Goal: Transaction & Acquisition: Purchase product/service

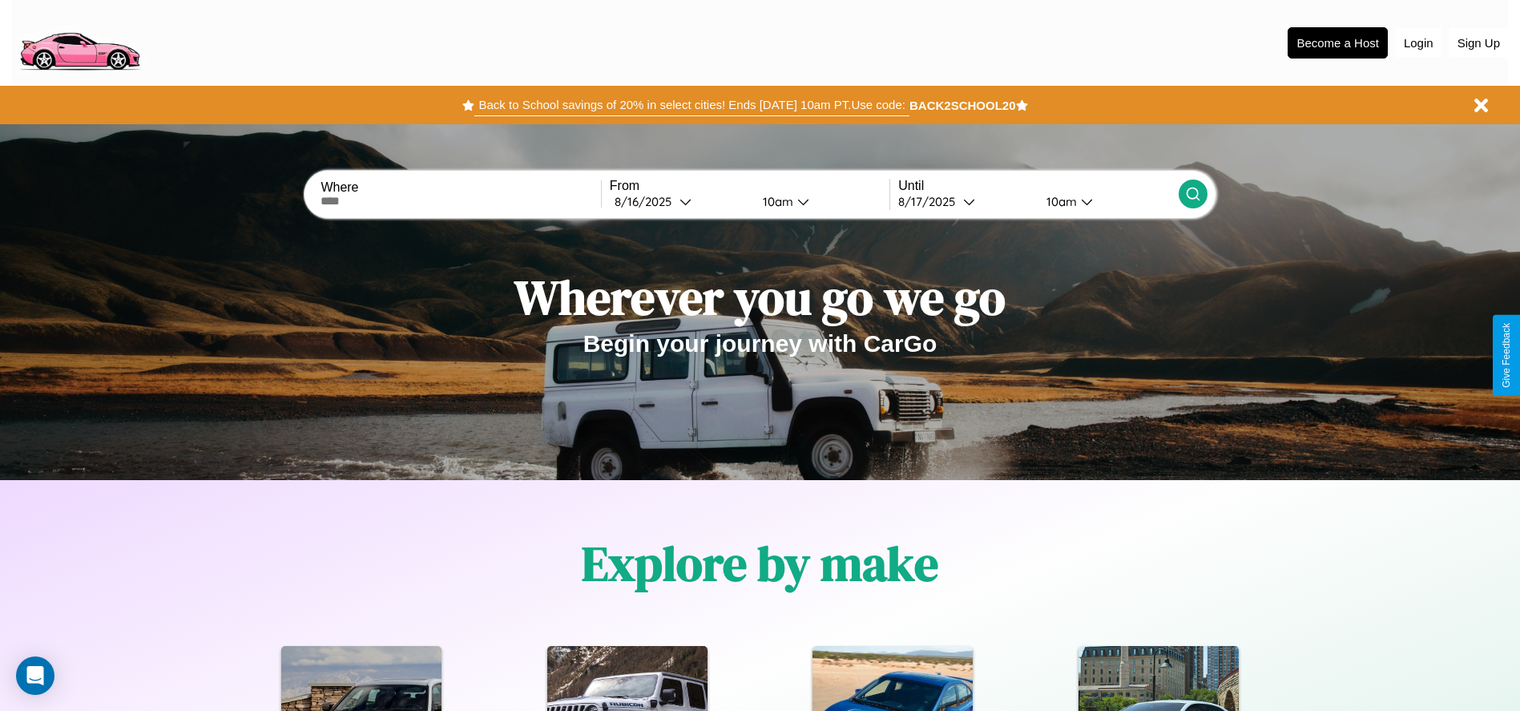
click at [691, 105] on button "Back to School savings of 20% in select cities! Ends 9/1 at 10am PT. Use code:" at bounding box center [691, 105] width 434 height 22
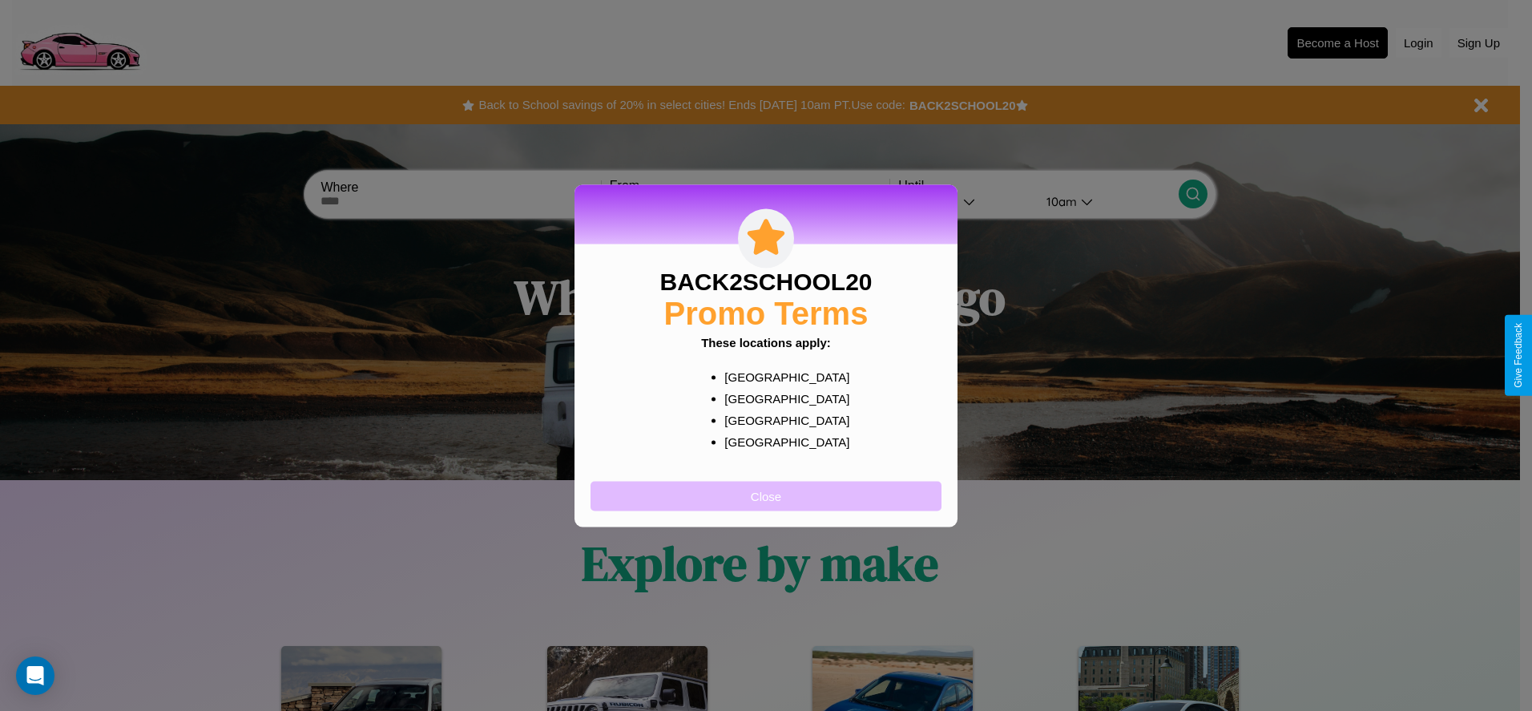
click at [766, 495] on button "Close" at bounding box center [765, 496] width 351 height 30
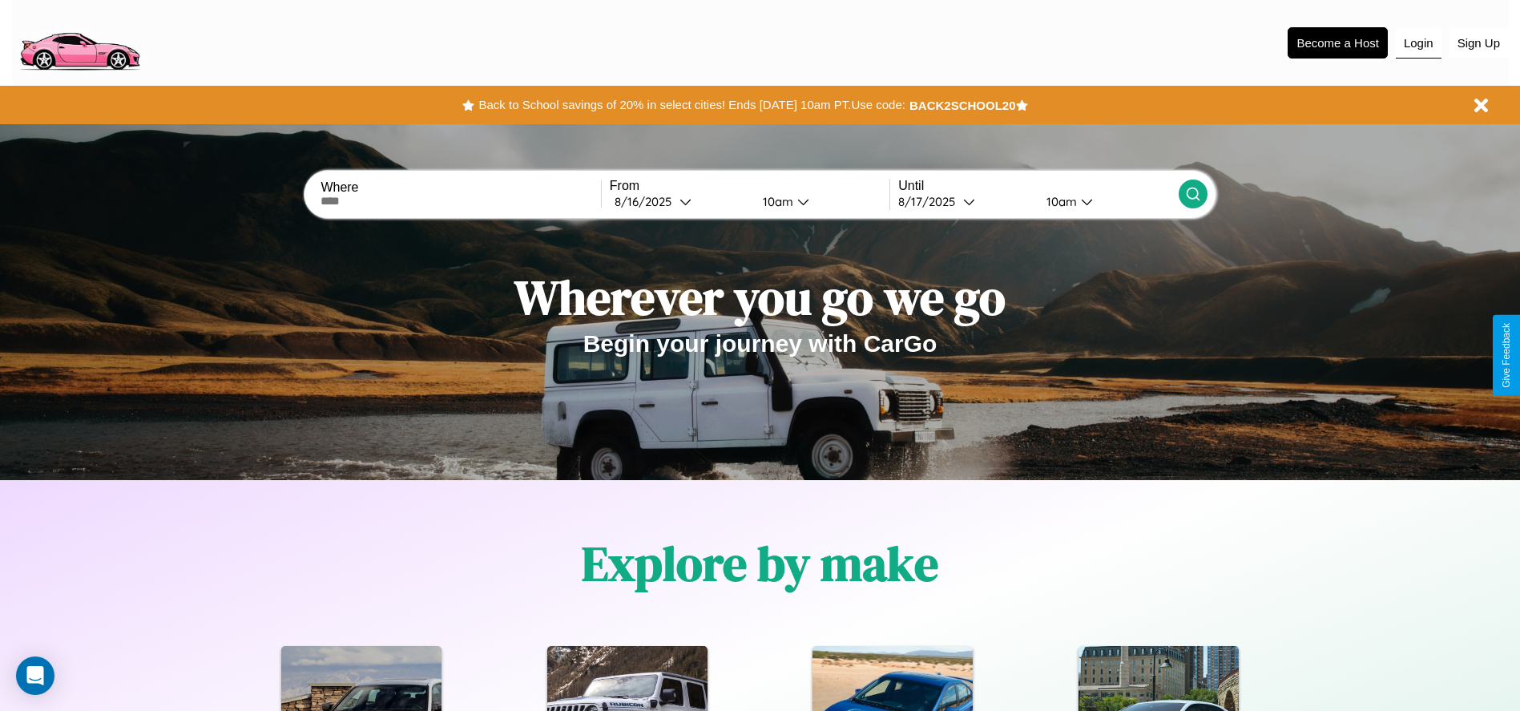
click at [1418, 42] on button "Login" at bounding box center [1419, 43] width 46 height 30
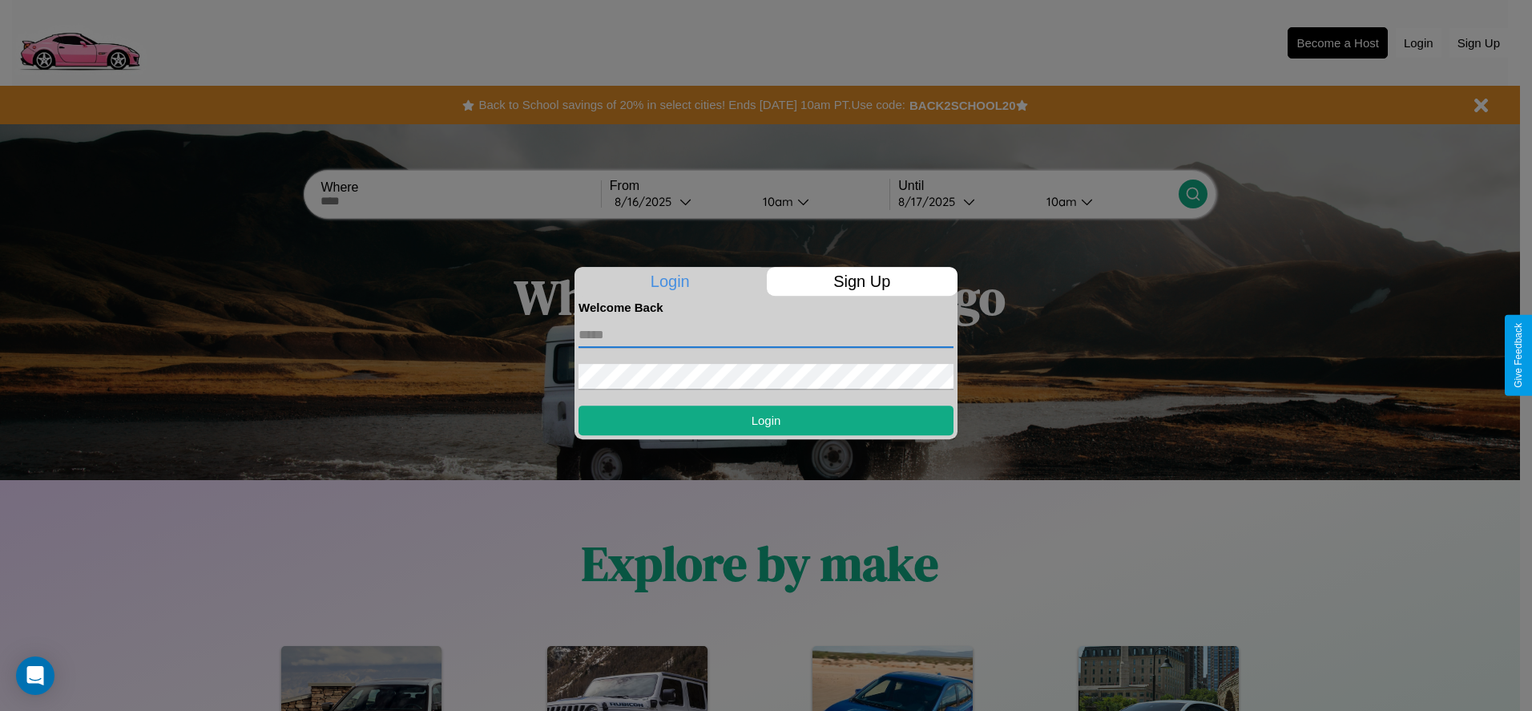
click at [766, 334] on input "text" at bounding box center [765, 335] width 375 height 26
type input "**********"
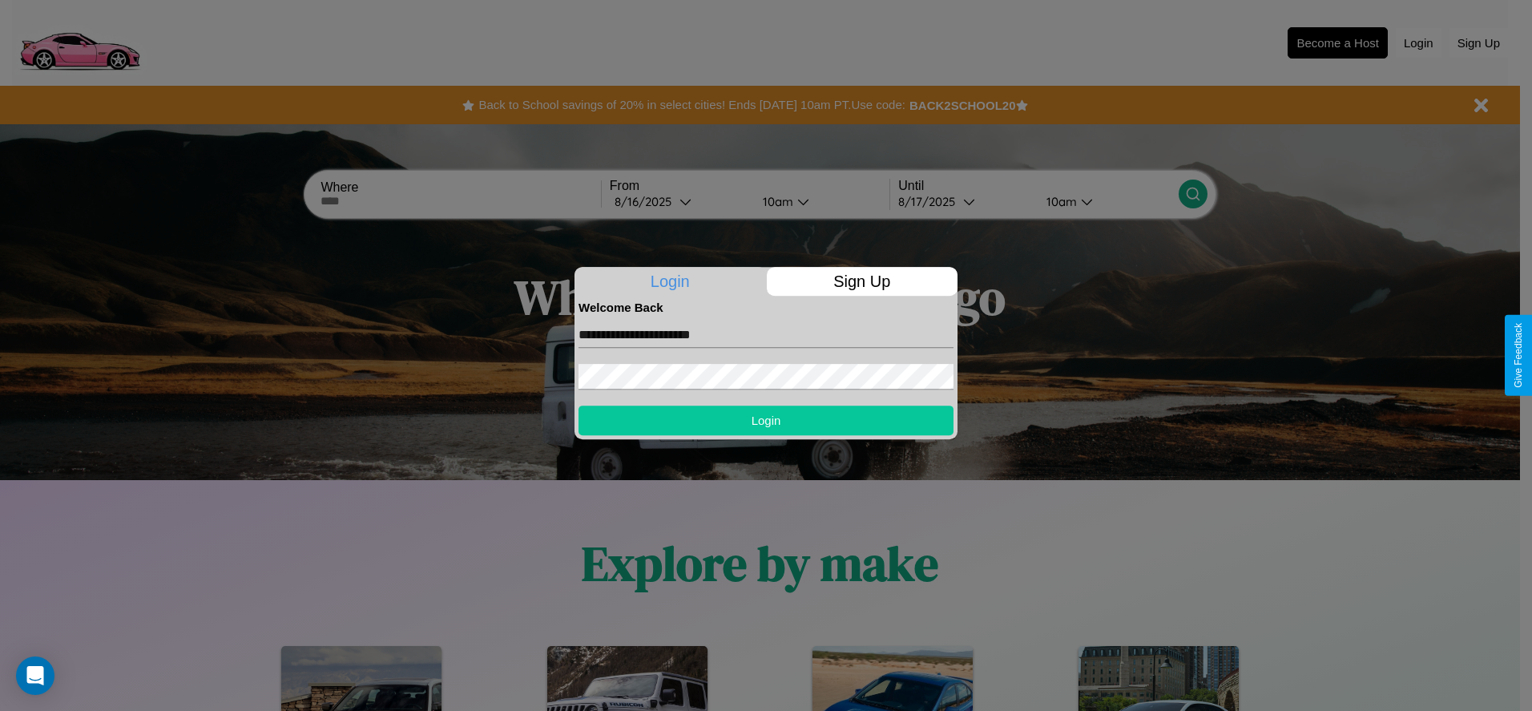
click at [766, 420] on button "Login" at bounding box center [765, 420] width 375 height 30
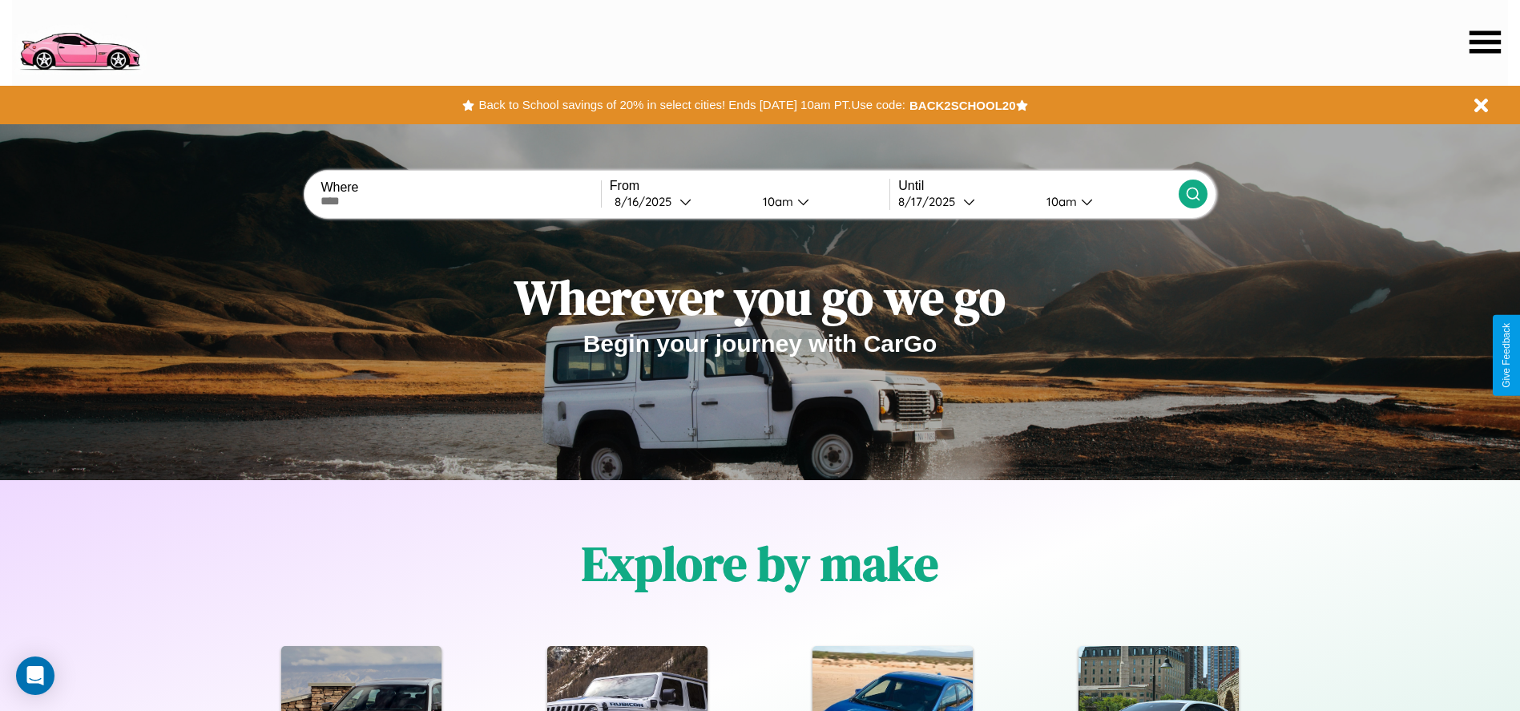
scroll to position [333, 0]
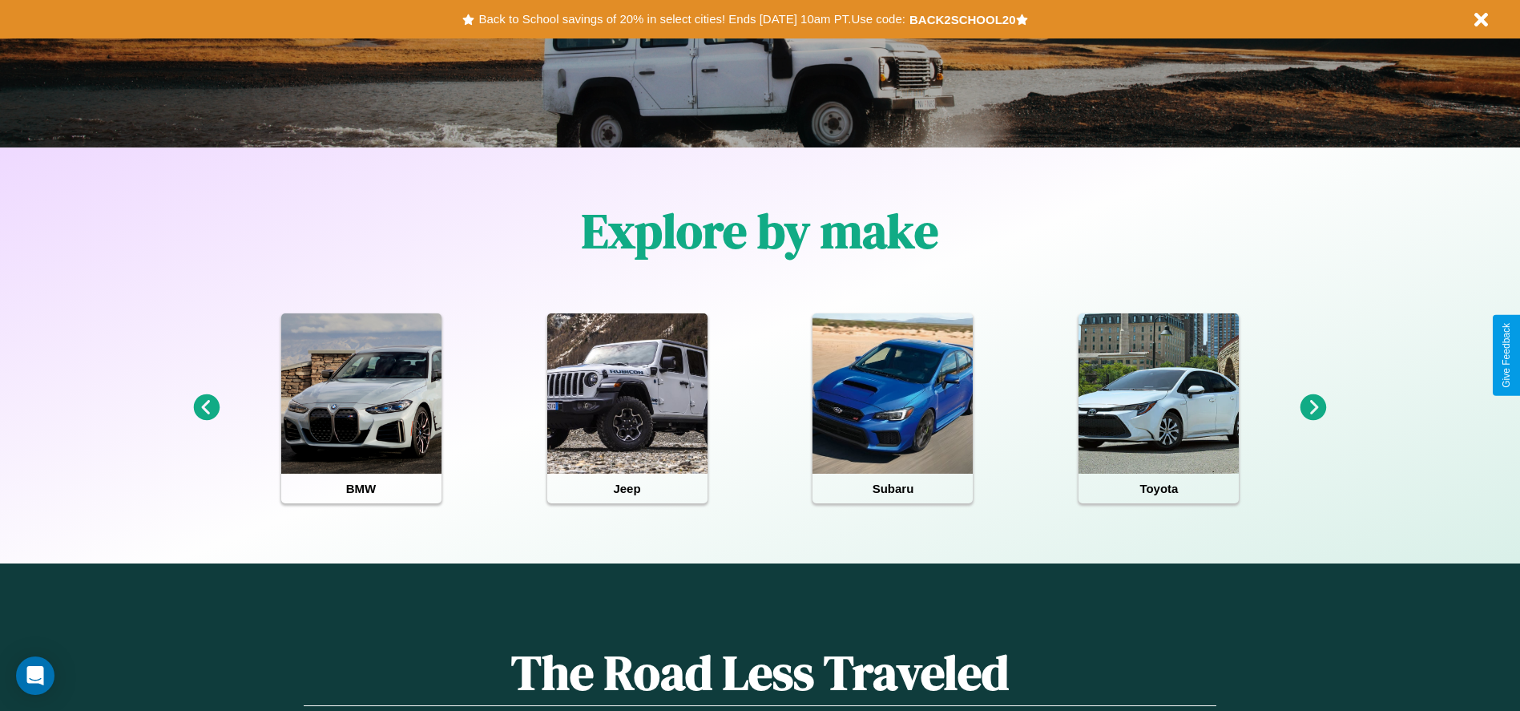
click at [1313, 408] on icon at bounding box center [1313, 407] width 26 height 26
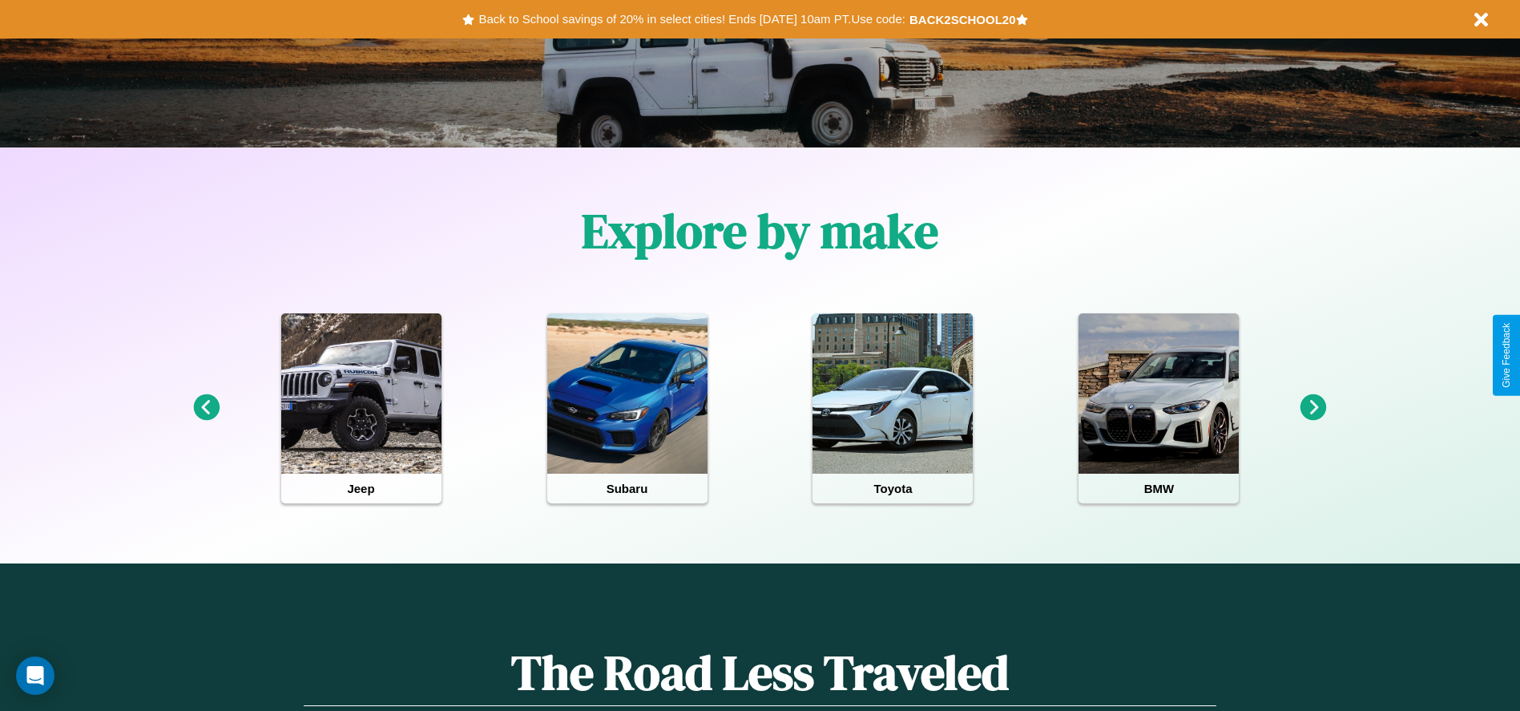
click at [1313, 408] on icon at bounding box center [1313, 407] width 26 height 26
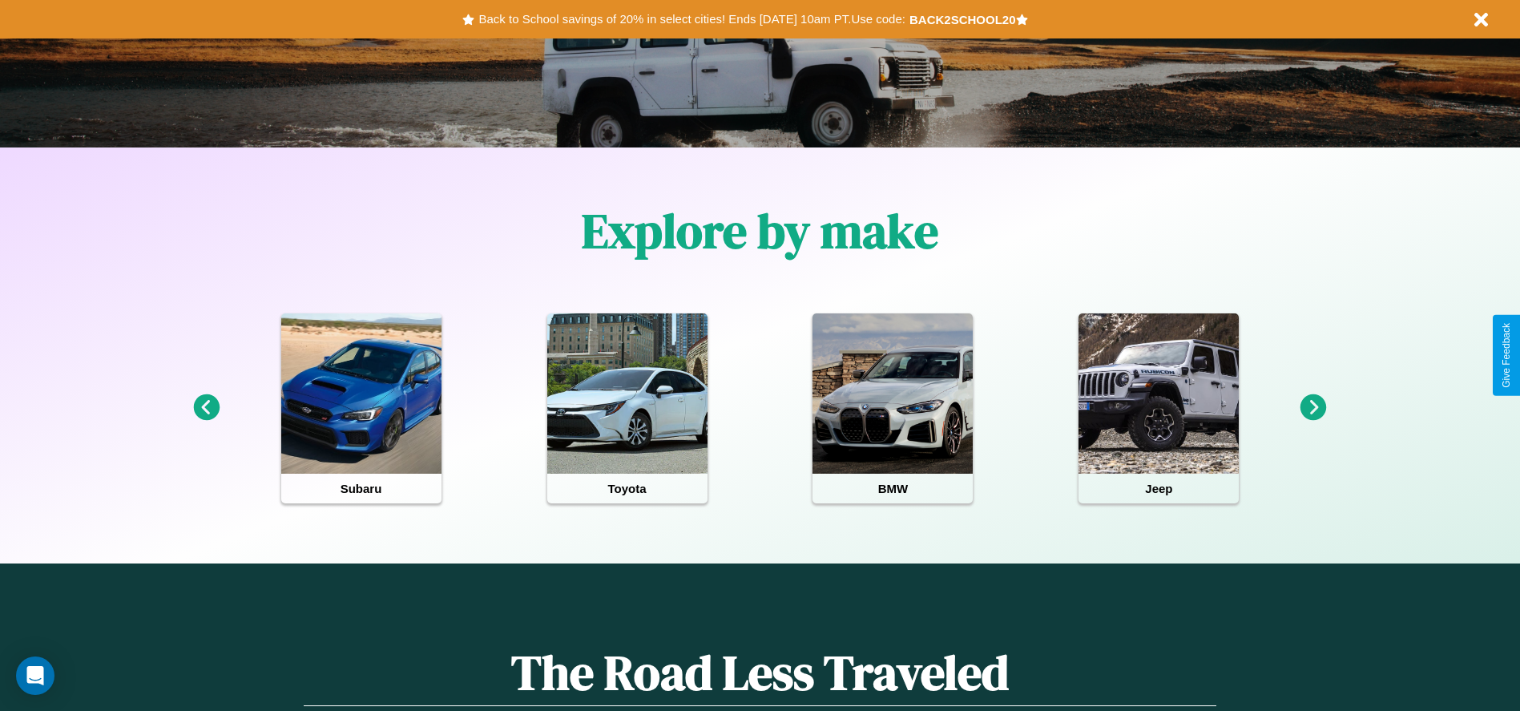
click at [1313, 408] on icon at bounding box center [1313, 407] width 26 height 26
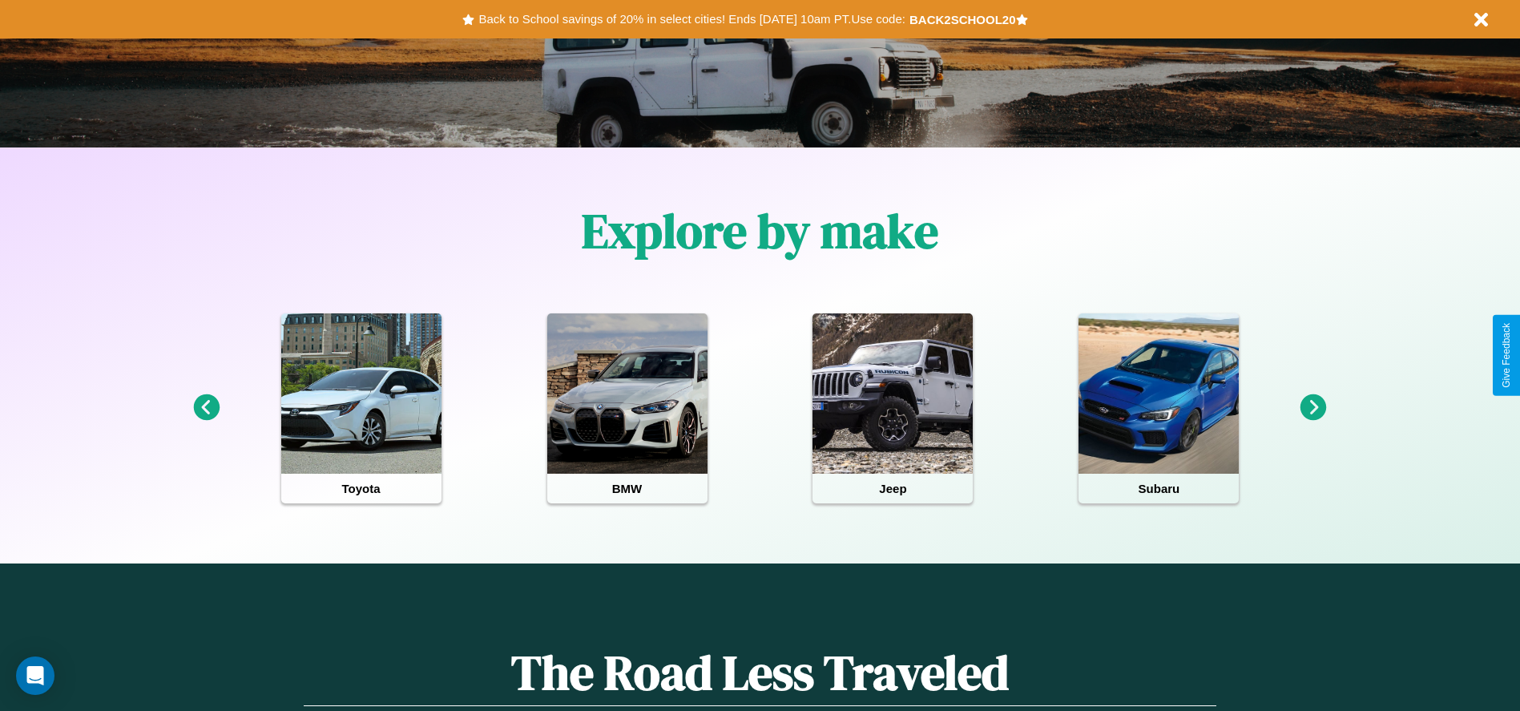
click at [1313, 408] on icon at bounding box center [1313, 407] width 26 height 26
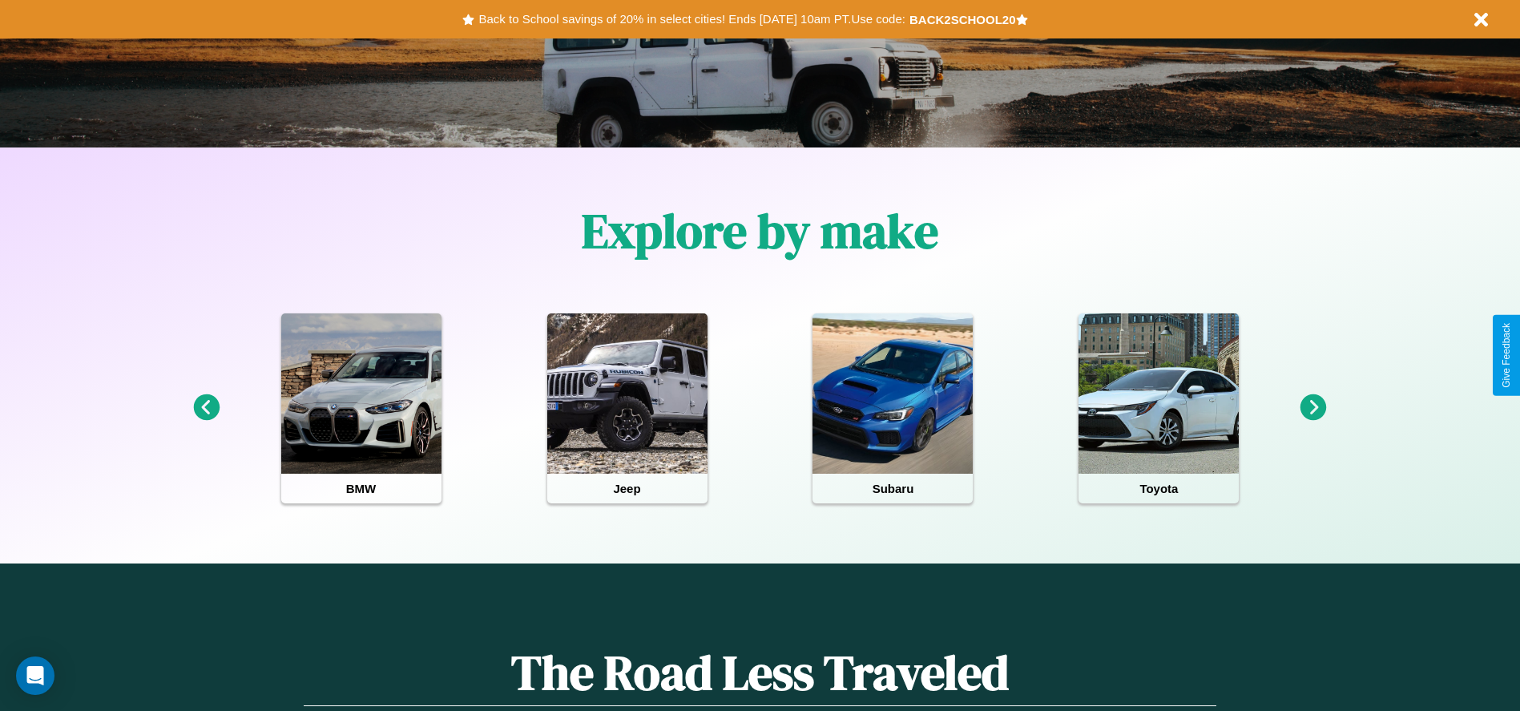
click at [206, 408] on icon at bounding box center [206, 407] width 26 height 26
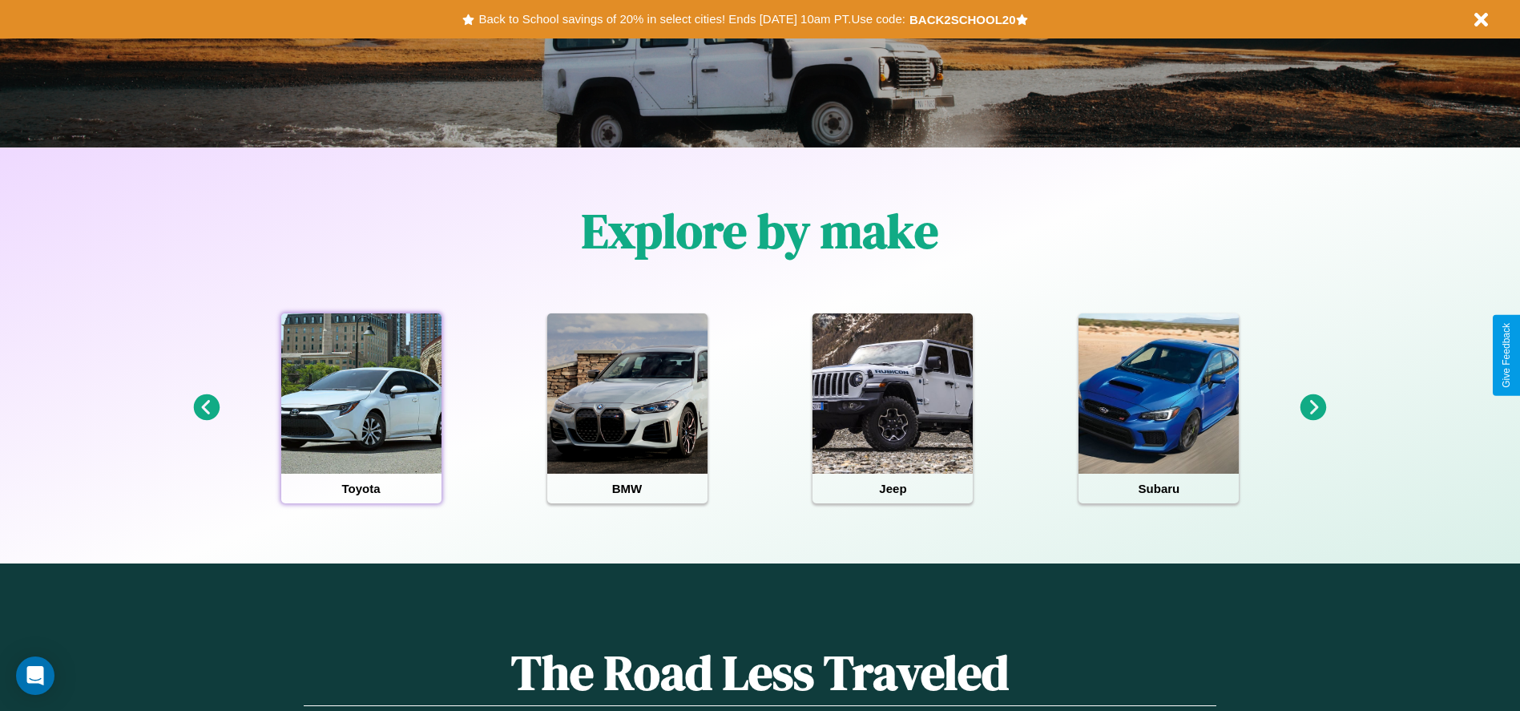
click at [361, 408] on div at bounding box center [361, 393] width 160 height 160
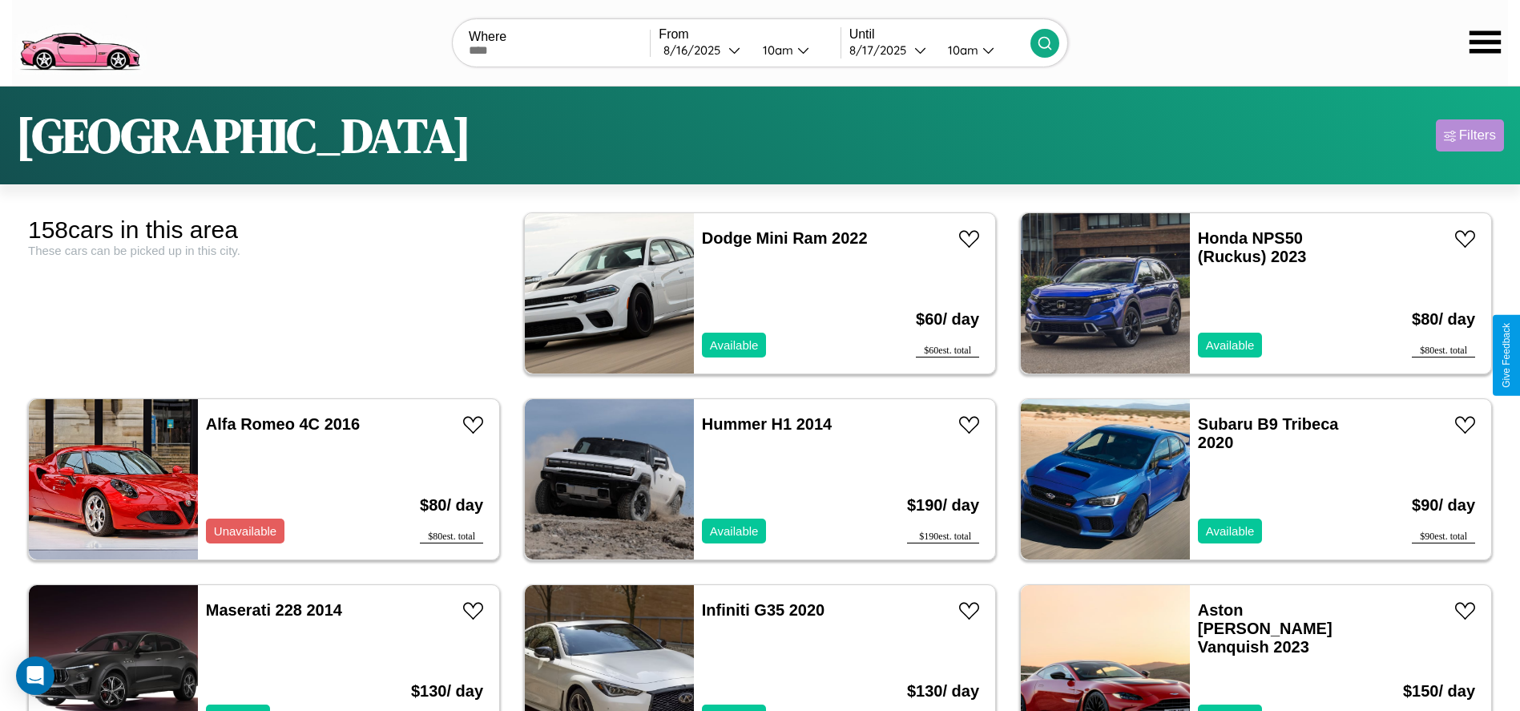
click at [1469, 135] on div "Filters" at bounding box center [1477, 135] width 37 height 16
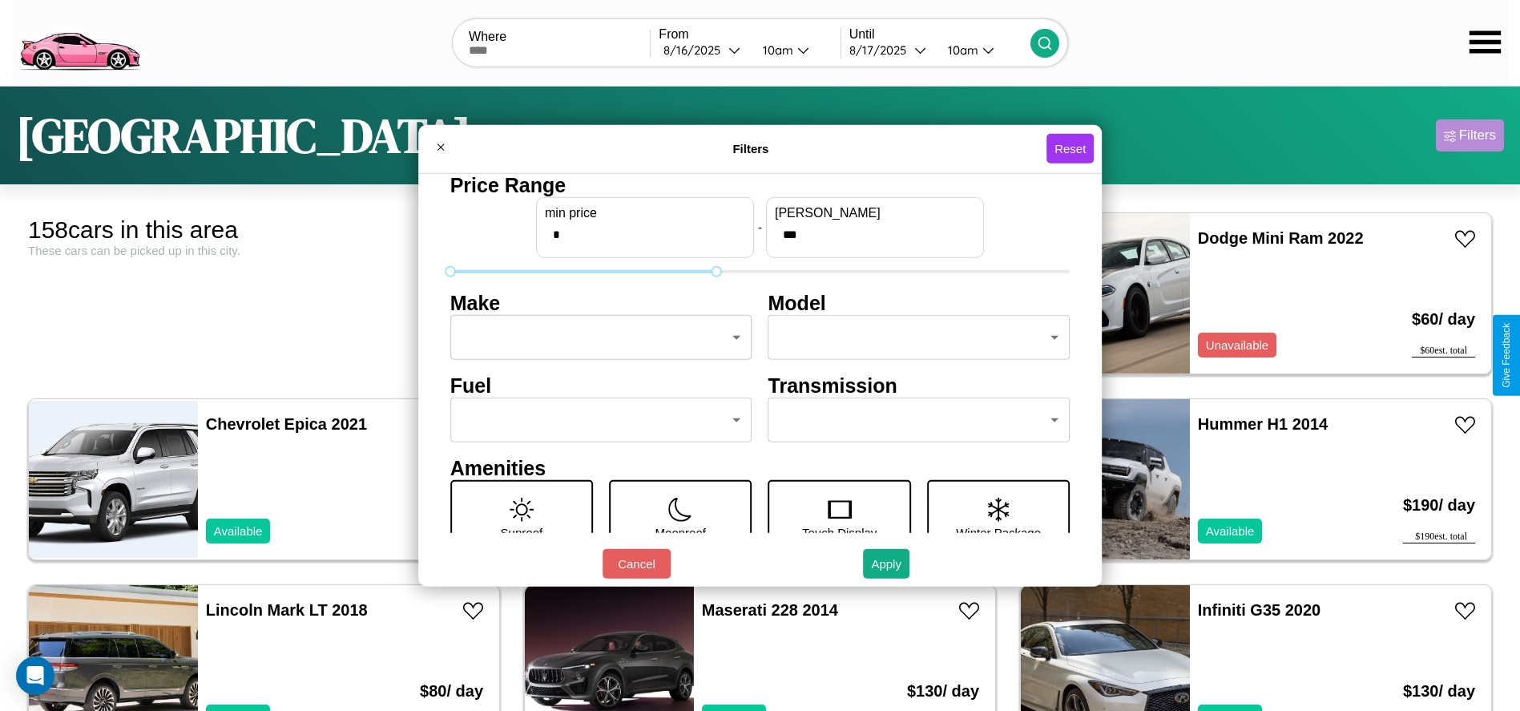
type input "***"
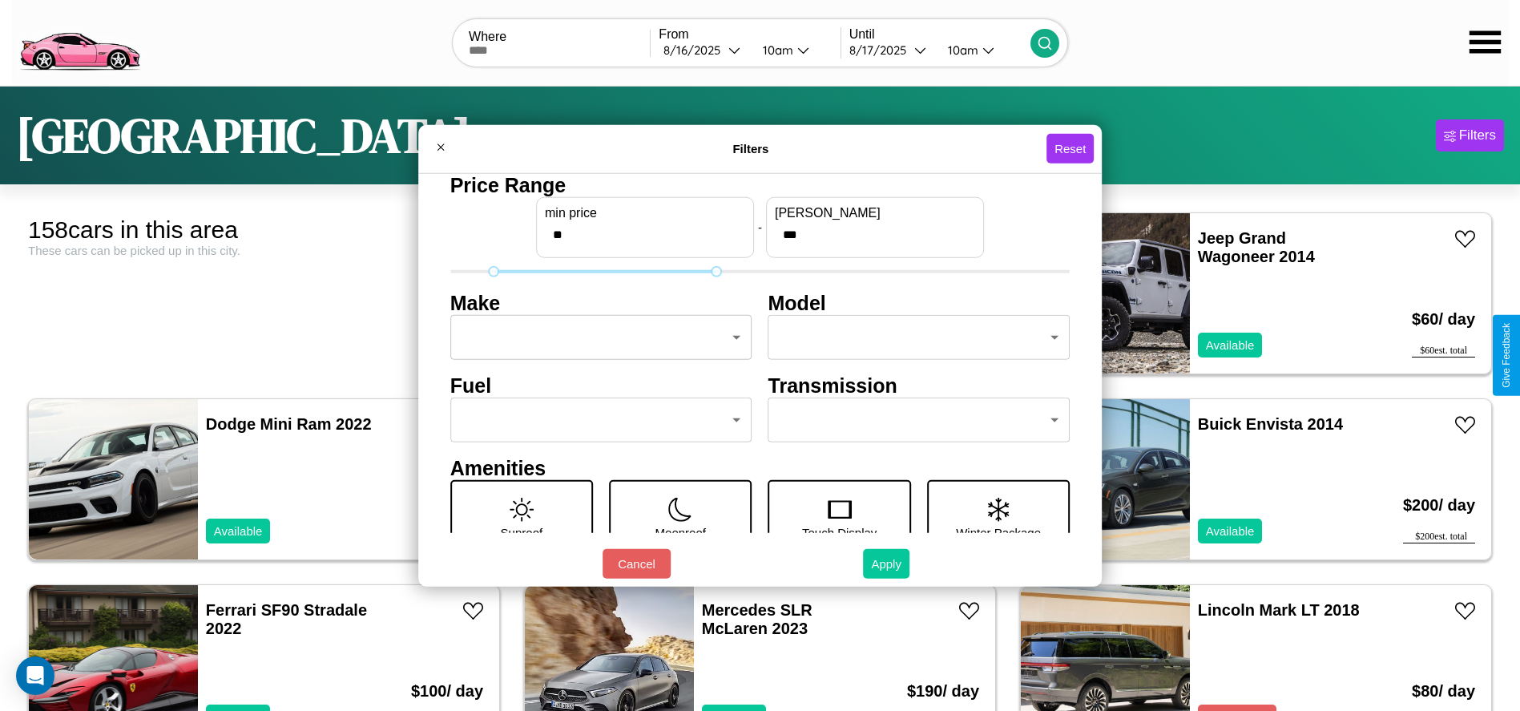
type input "**"
click at [887, 563] on button "Apply" at bounding box center [886, 564] width 46 height 30
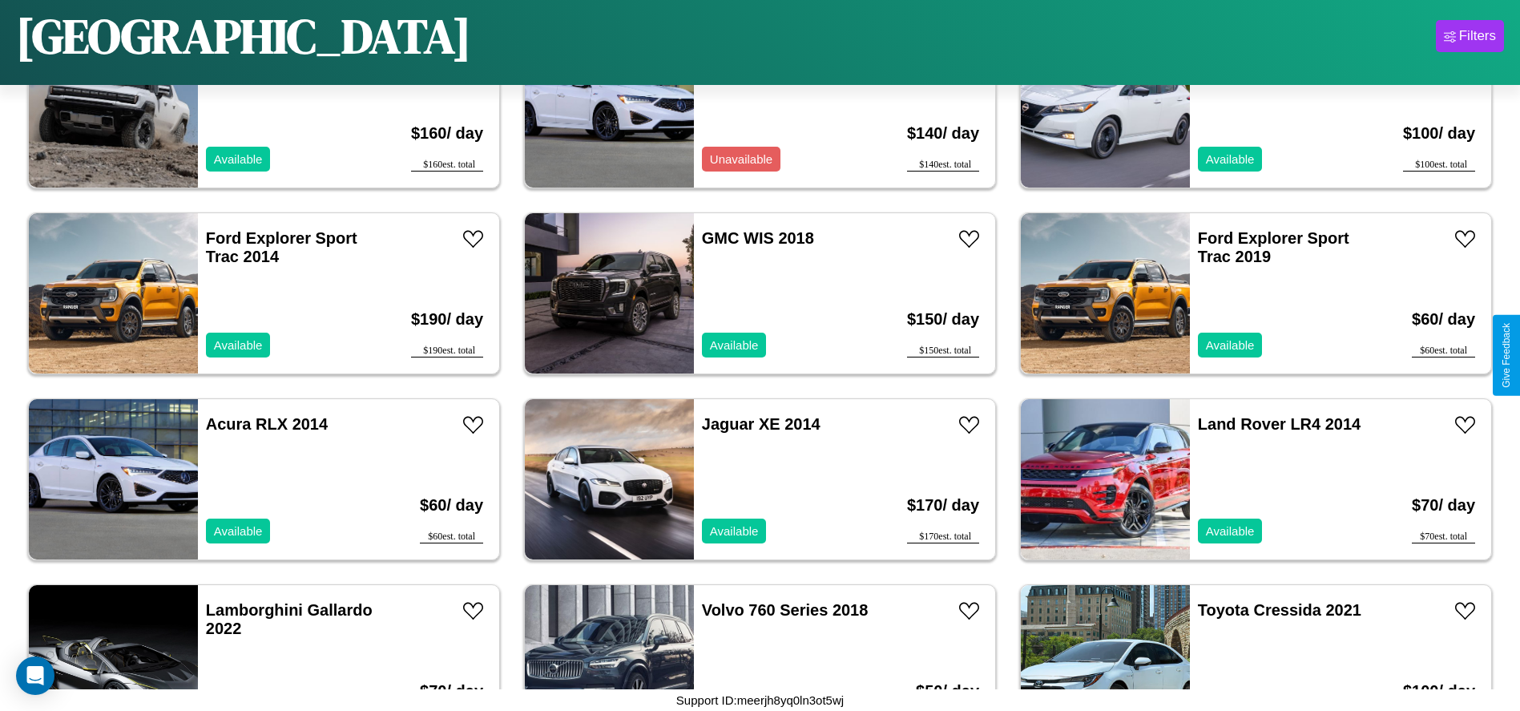
scroll to position [7614, 0]
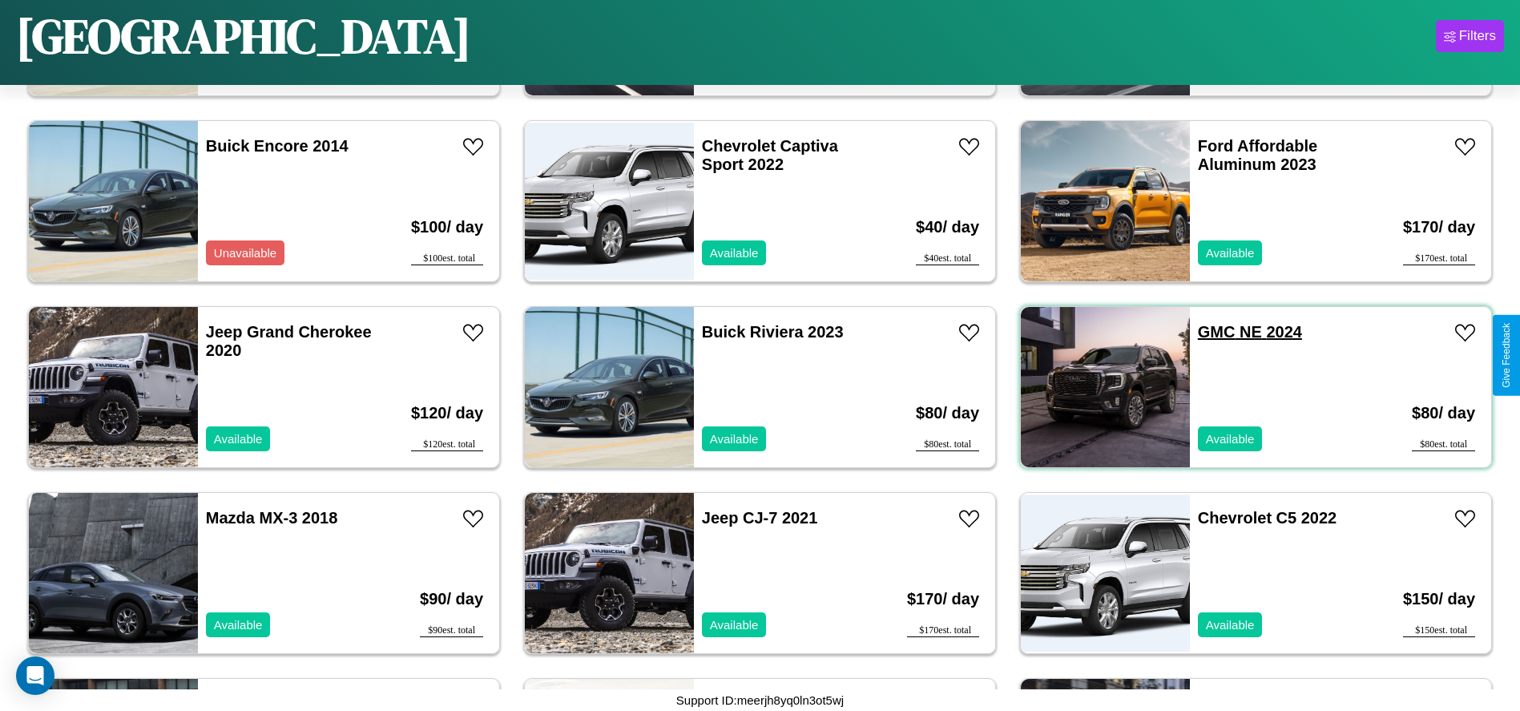
click at [1207, 332] on link "GMC NE 2024" at bounding box center [1250, 332] width 104 height 18
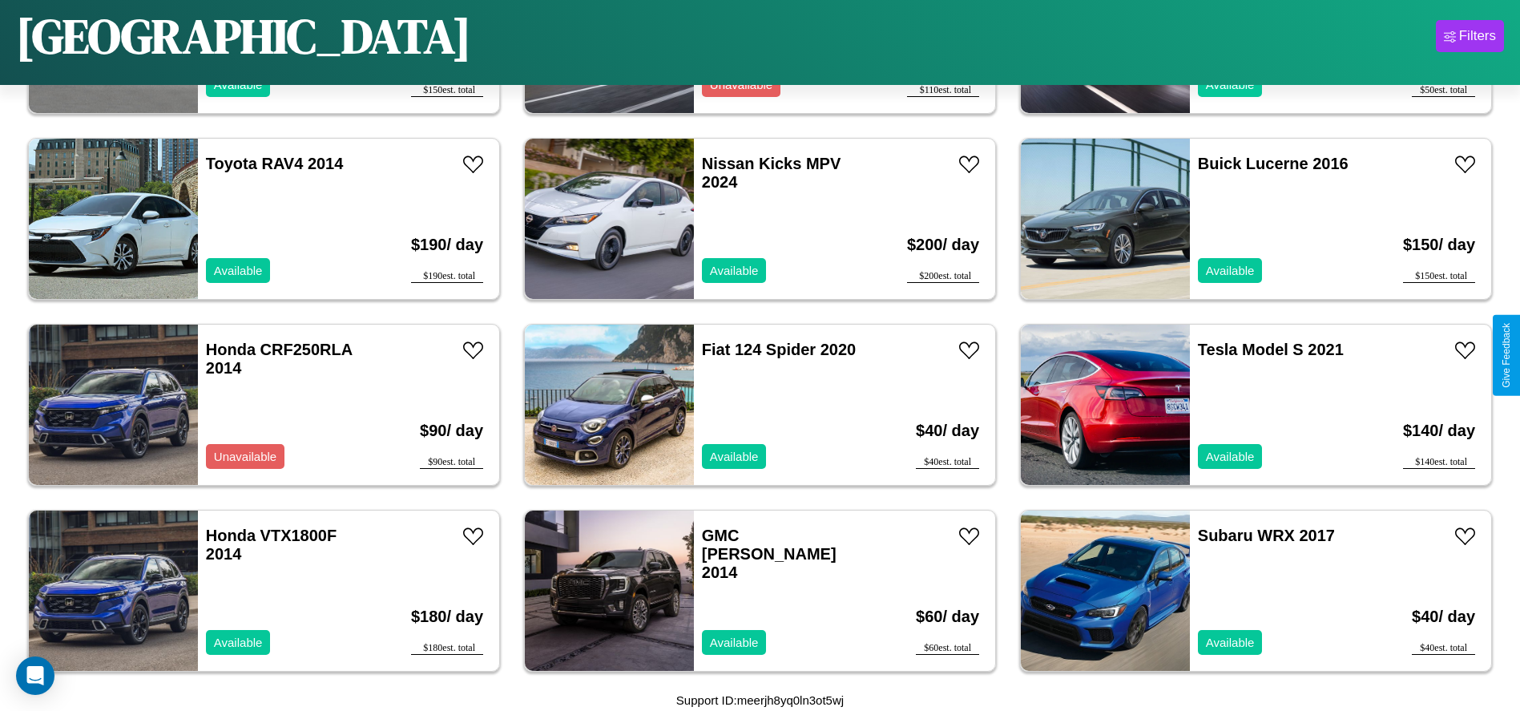
scroll to position [8729, 0]
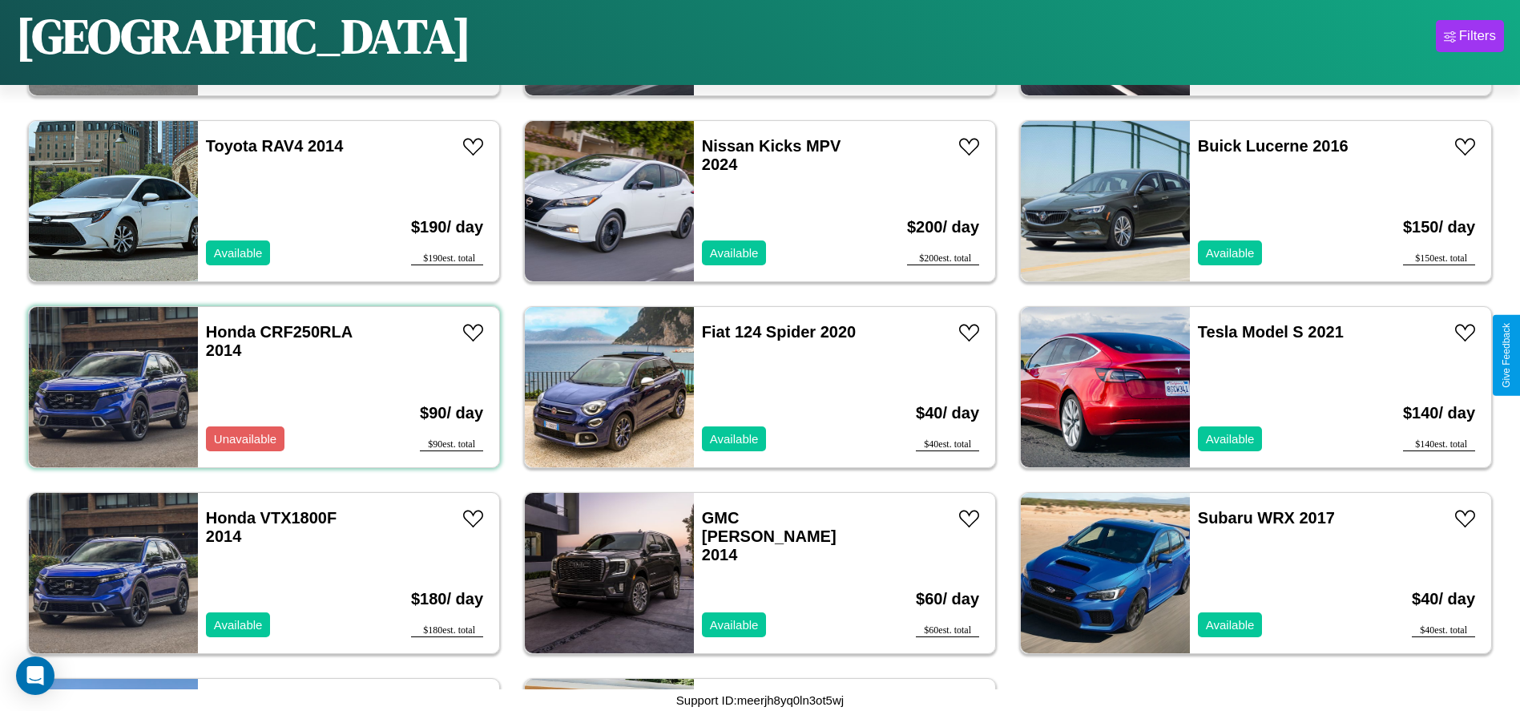
click at [262, 387] on div "Honda CRF250RLA 2014 Unavailable" at bounding box center [290, 387] width 185 height 160
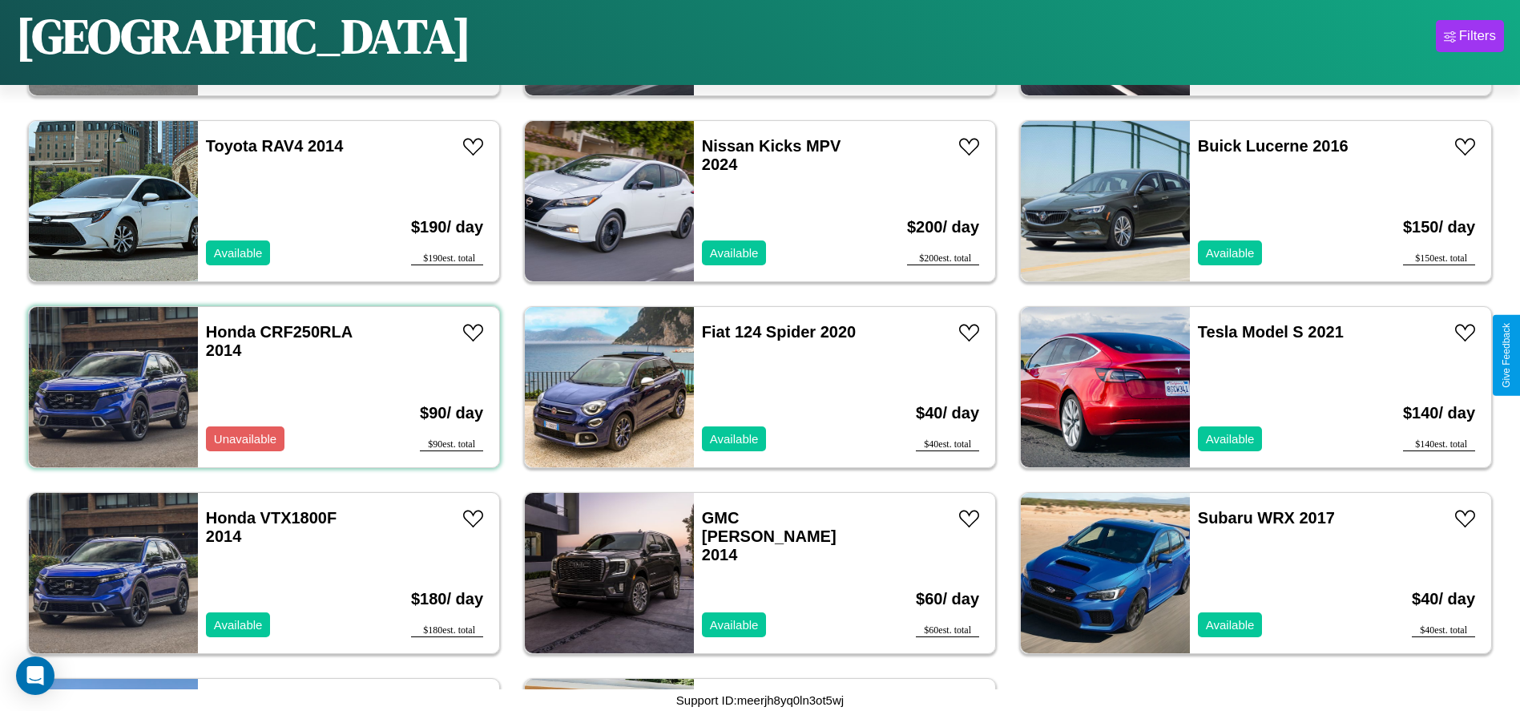
click at [262, 387] on div "Honda CRF250RLA 2014 Unavailable" at bounding box center [290, 387] width 185 height 160
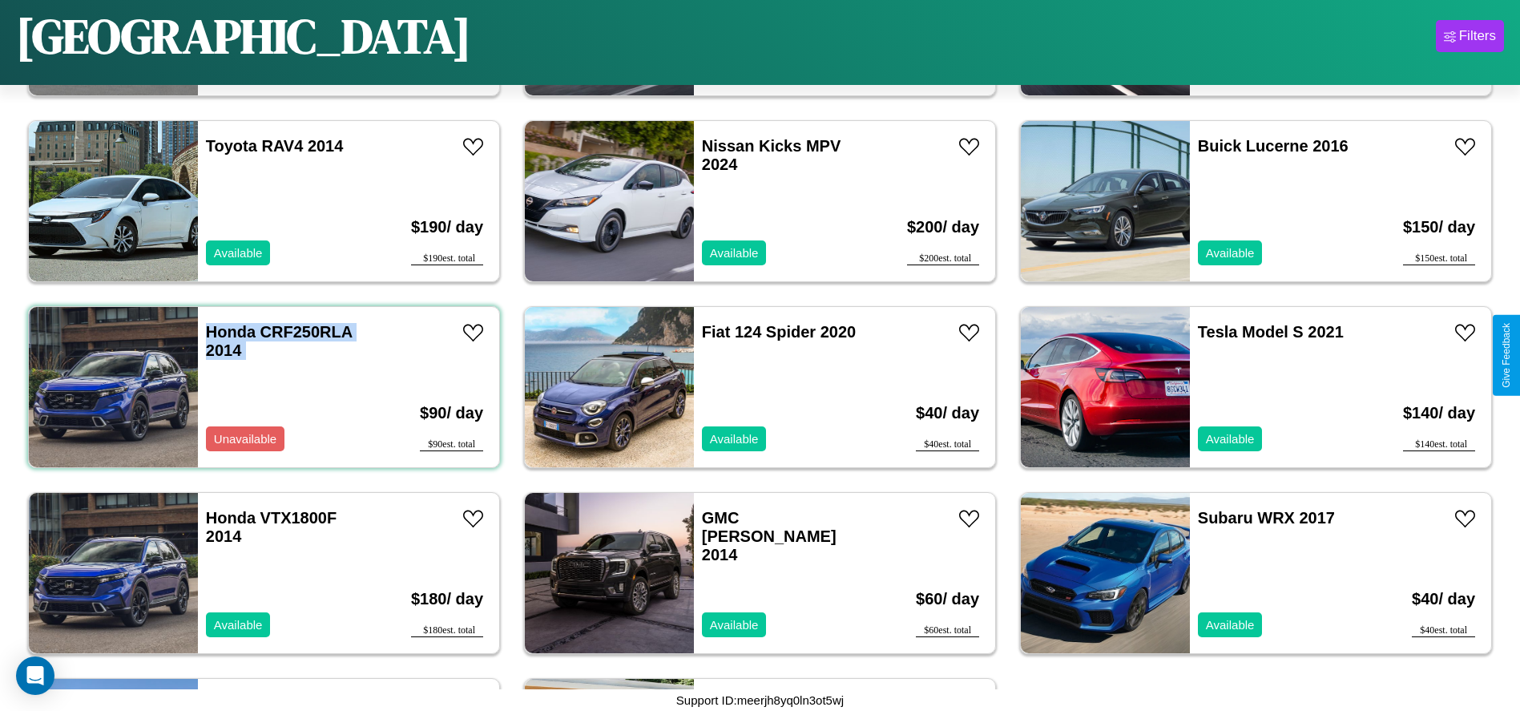
click at [262, 387] on div "Honda CRF250RLA 2014 Unavailable" at bounding box center [290, 387] width 185 height 160
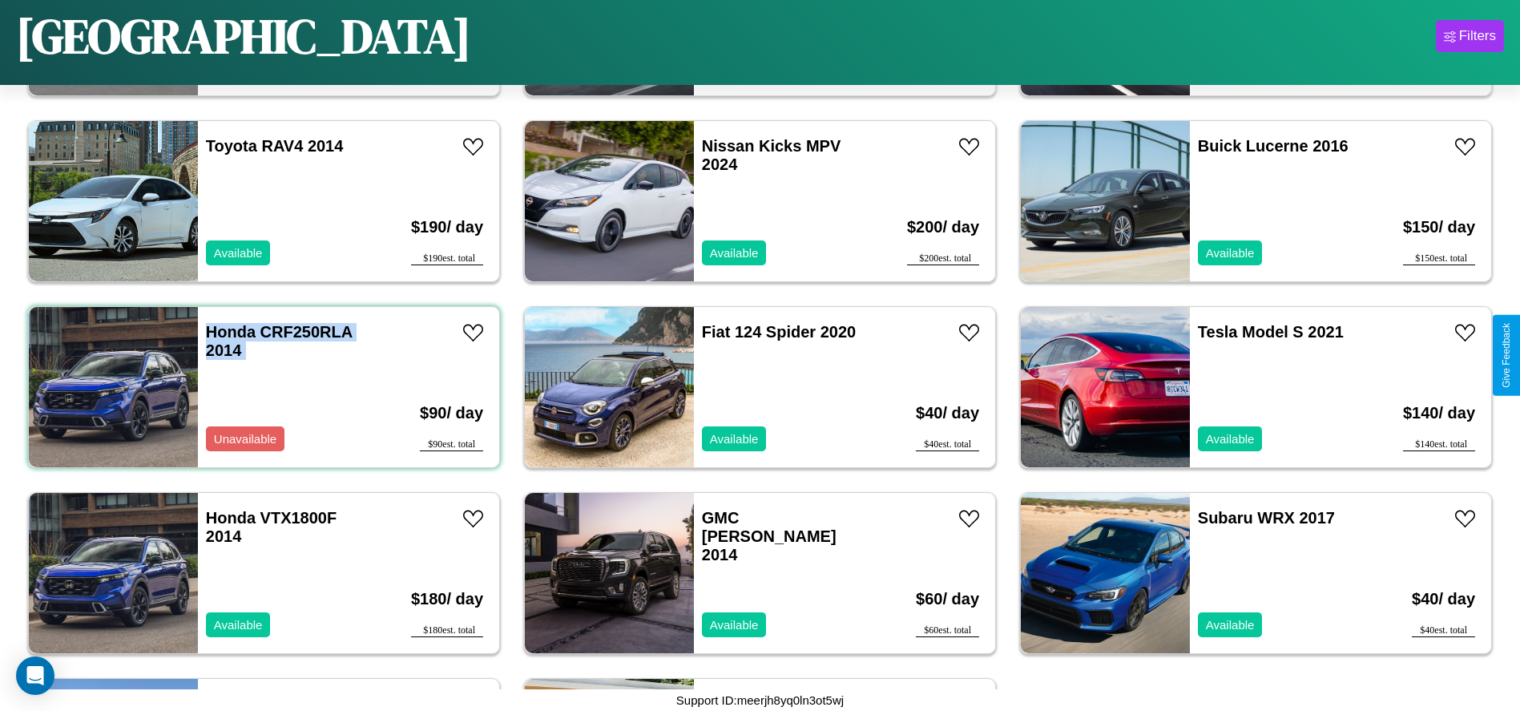
click at [262, 387] on div "Honda CRF250RLA 2014 Unavailable" at bounding box center [290, 387] width 185 height 160
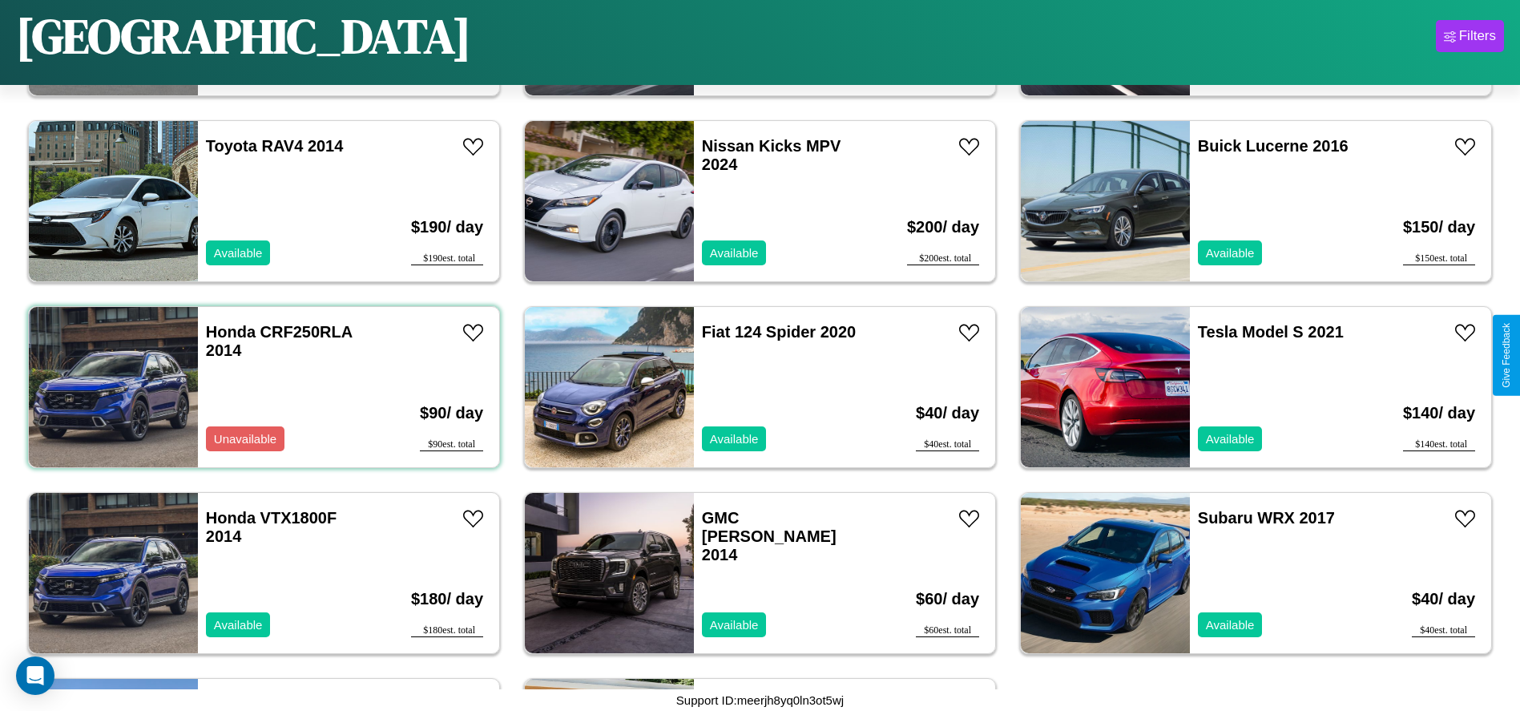
click at [262, 387] on div "Honda CRF250RLA 2014 Unavailable" at bounding box center [290, 387] width 185 height 160
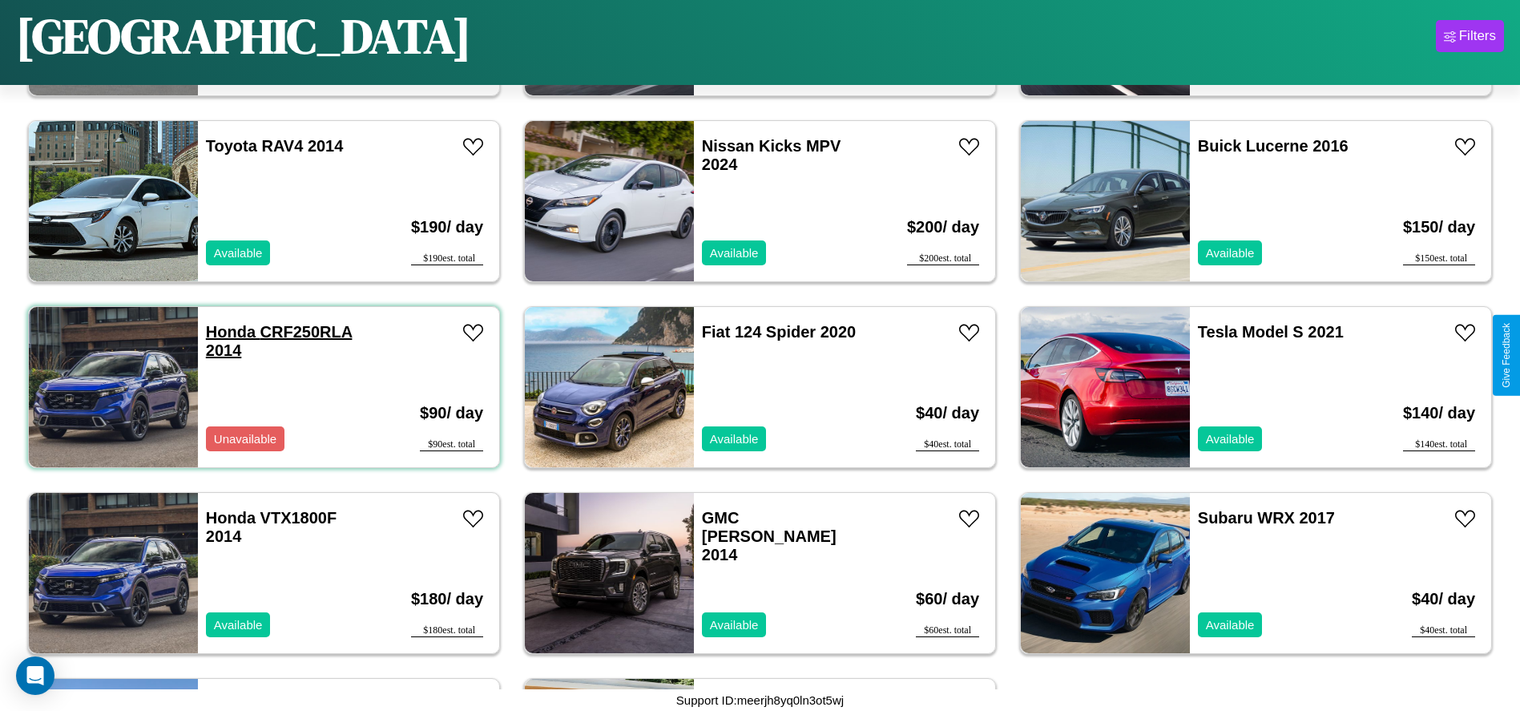
click at [228, 332] on link "Honda CRF250RLA 2014" at bounding box center [279, 341] width 147 height 36
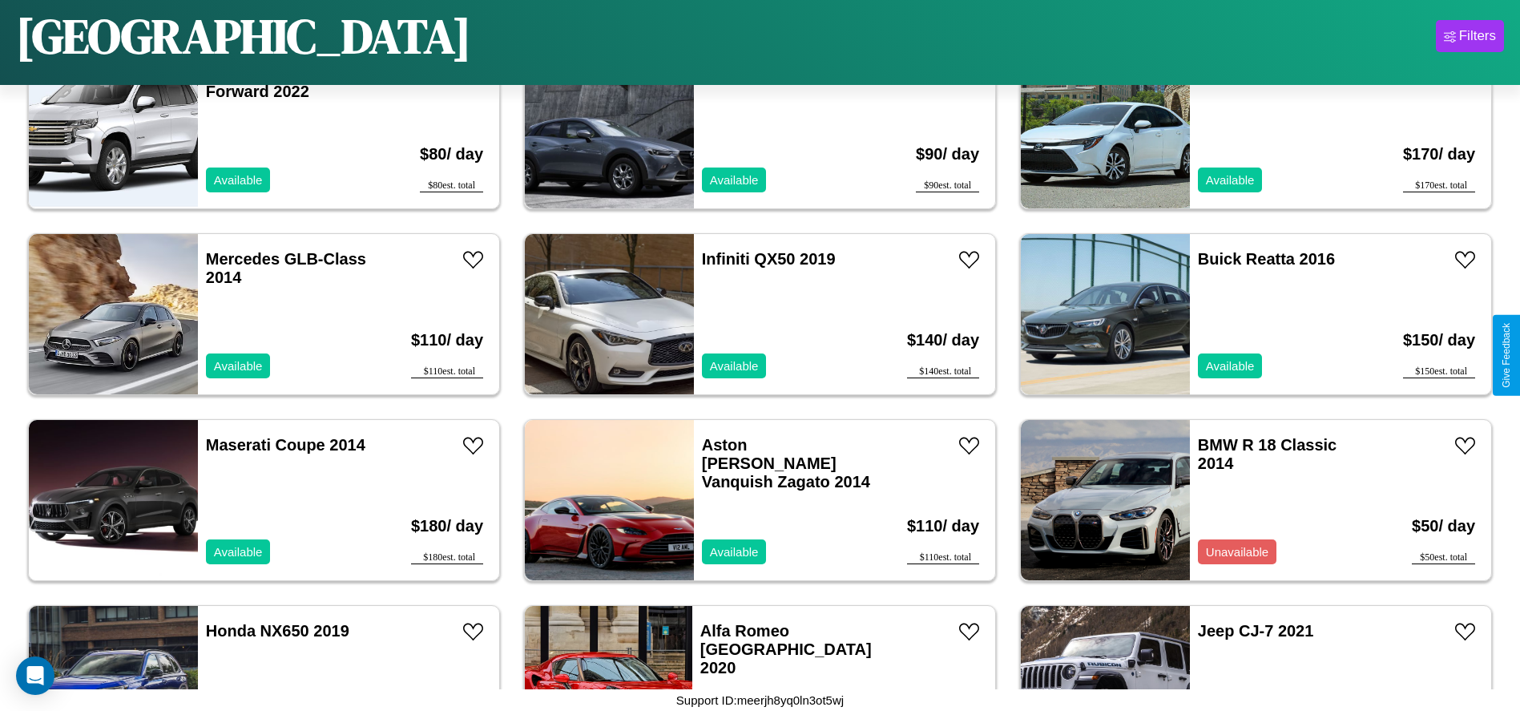
scroll to position [4640, 0]
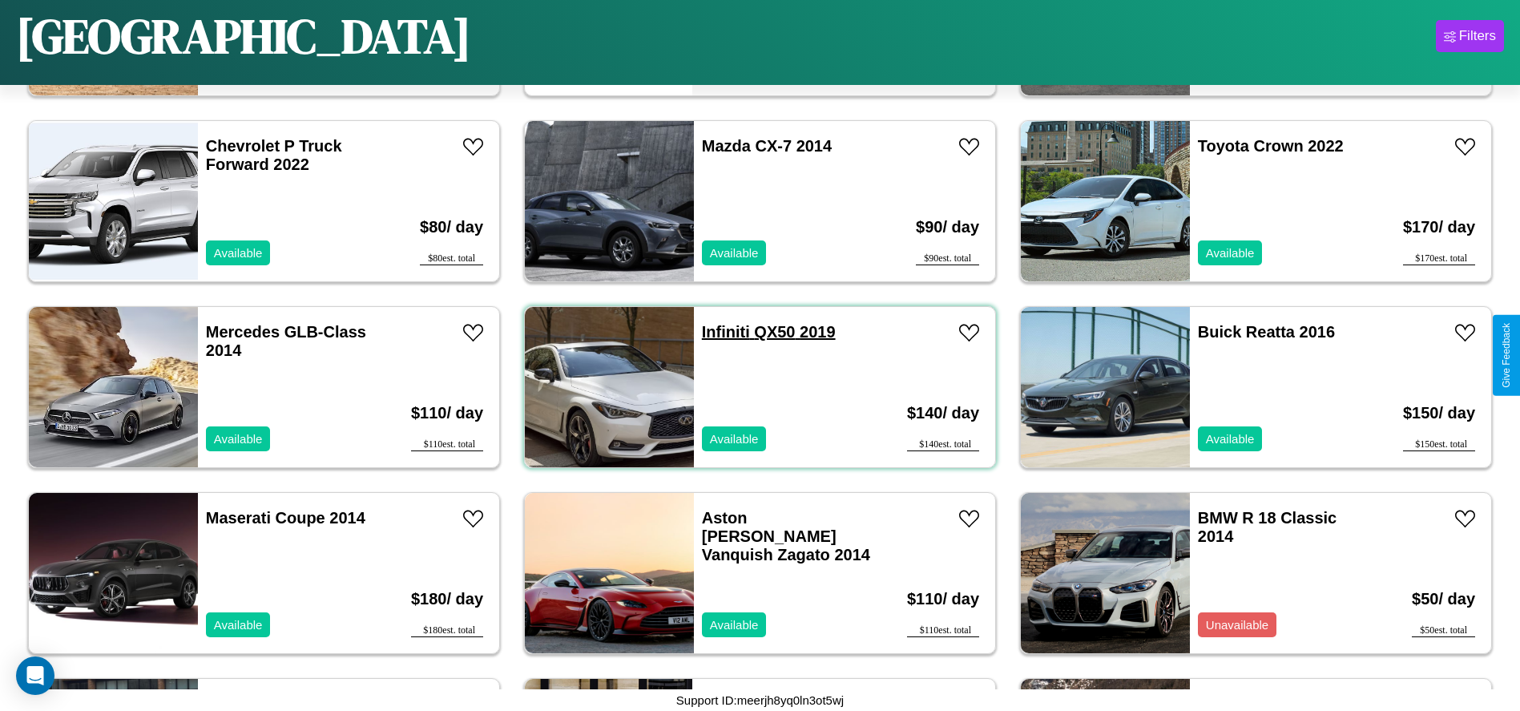
click at [719, 332] on link "Infiniti QX50 2019" at bounding box center [769, 332] width 134 height 18
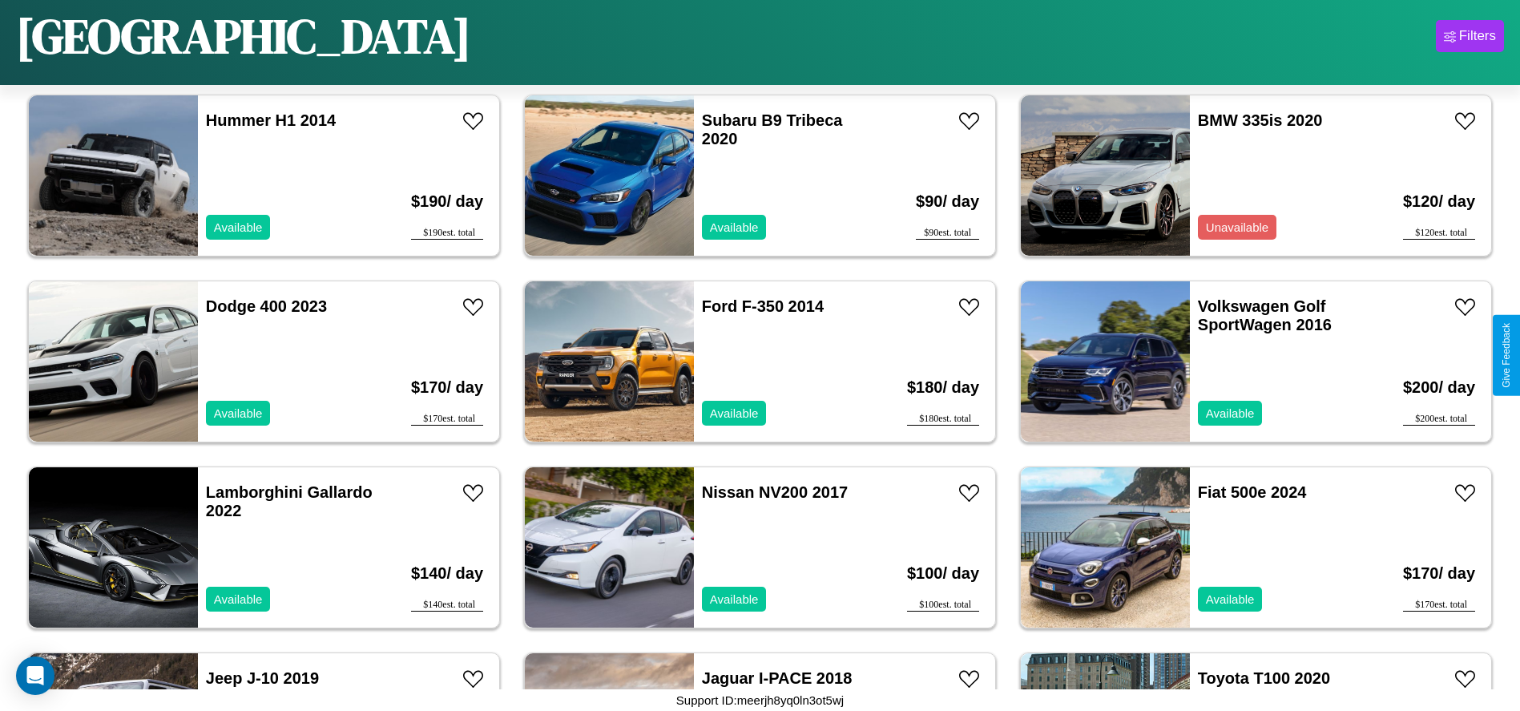
scroll to position [2038, 0]
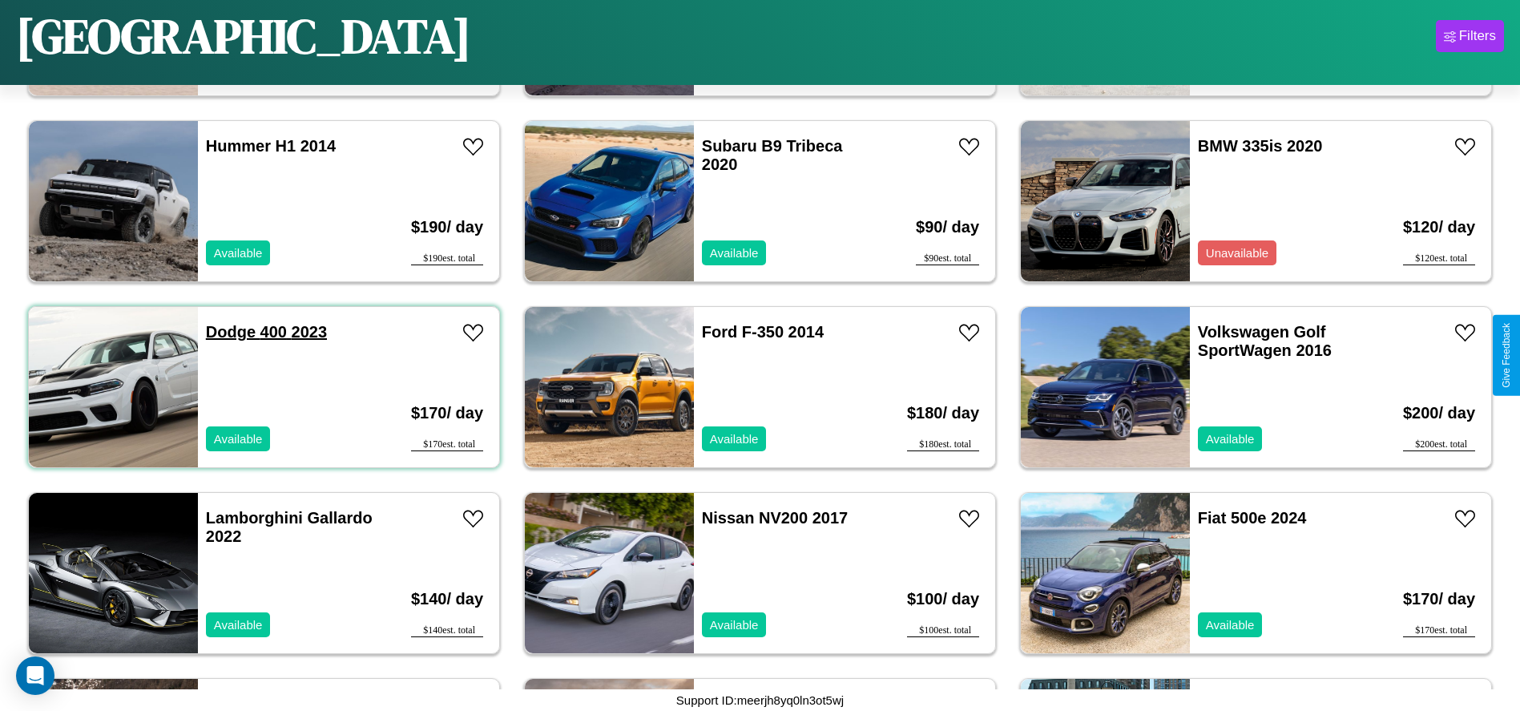
click at [228, 332] on link "Dodge 400 2023" at bounding box center [266, 332] width 121 height 18
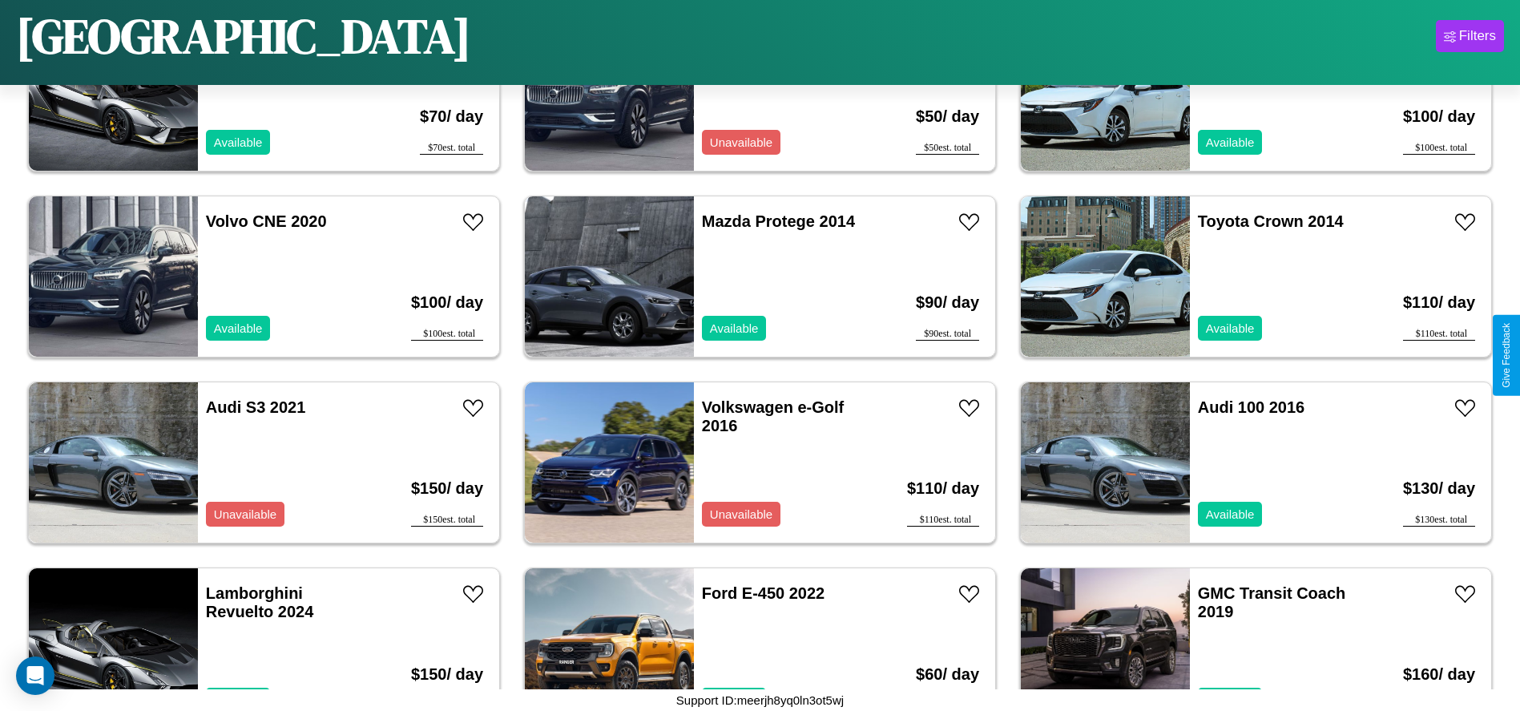
scroll to position [6685, 0]
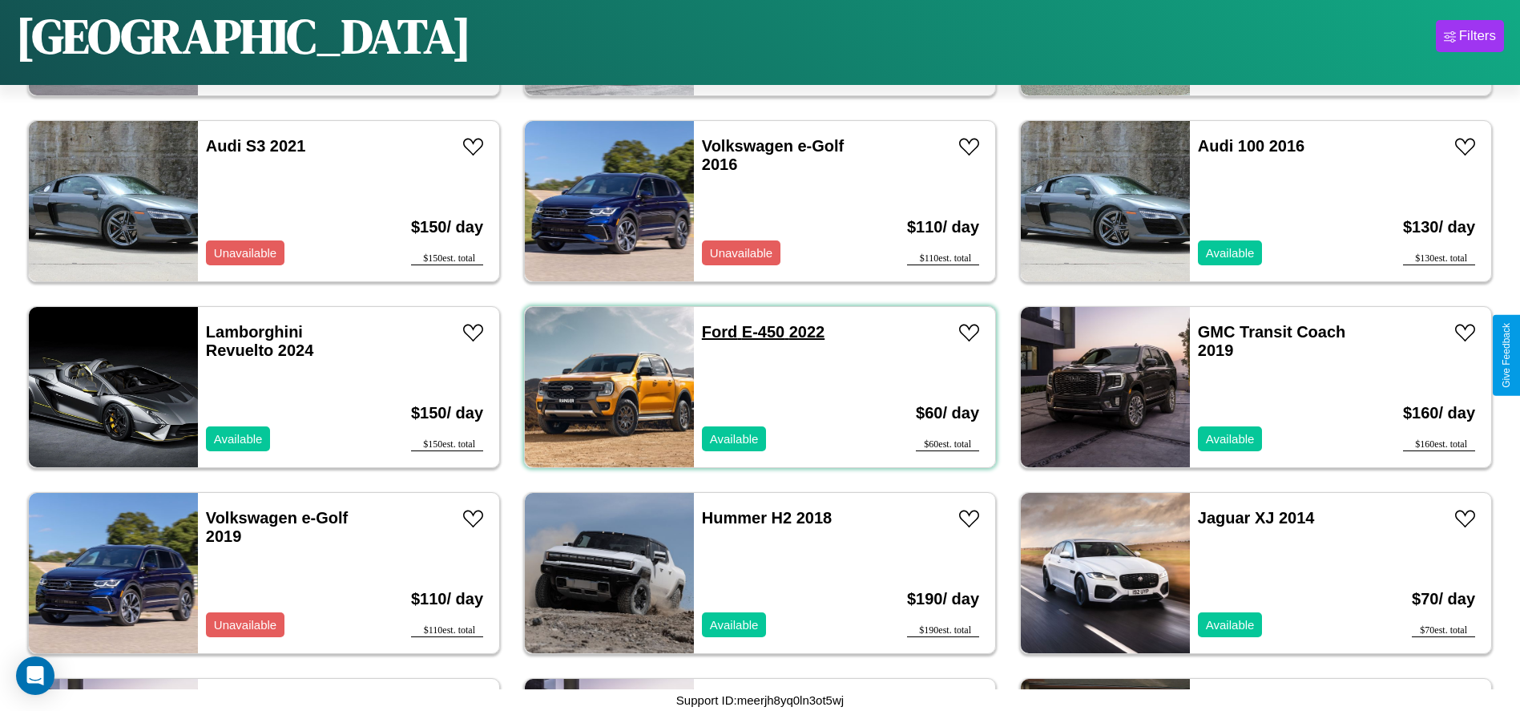
click at [714, 332] on link "Ford E-450 2022" at bounding box center [763, 332] width 123 height 18
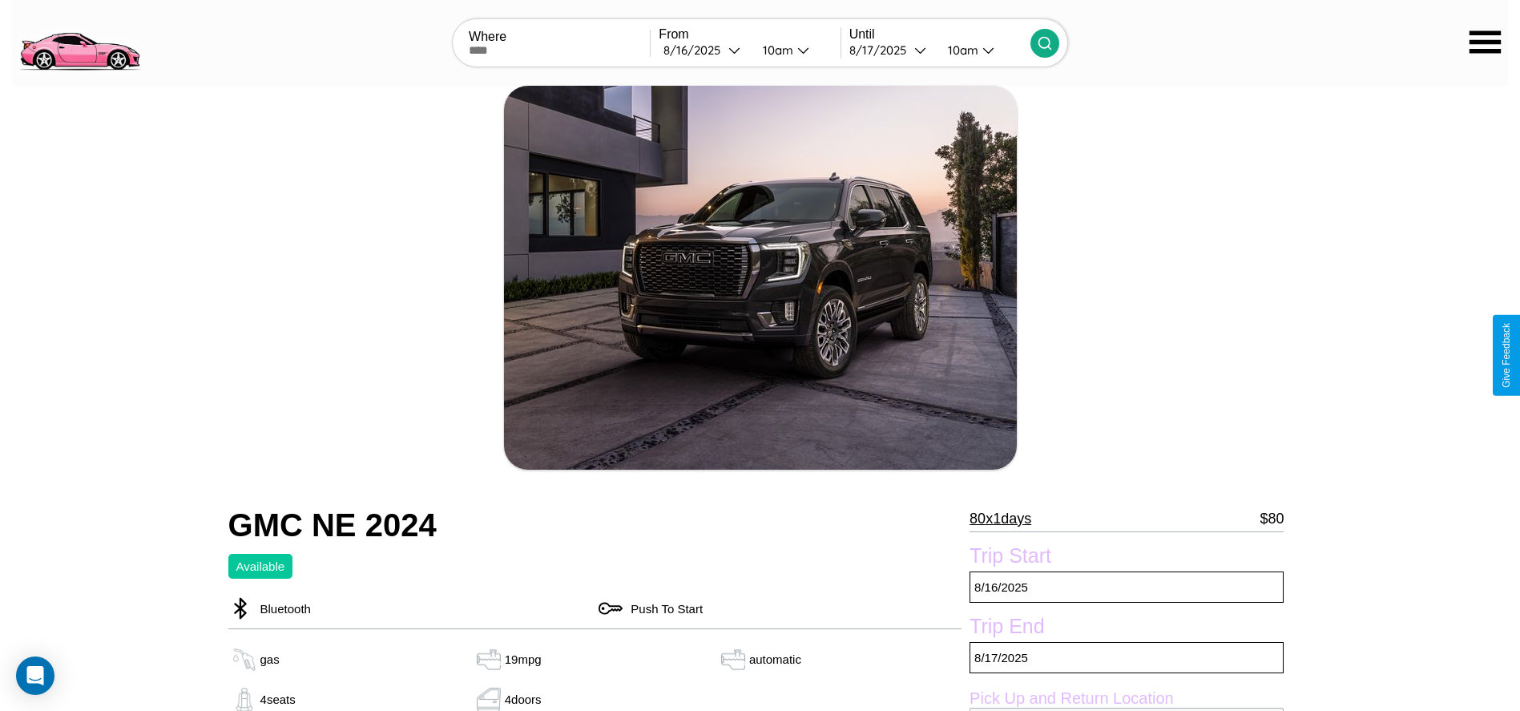
scroll to position [583, 0]
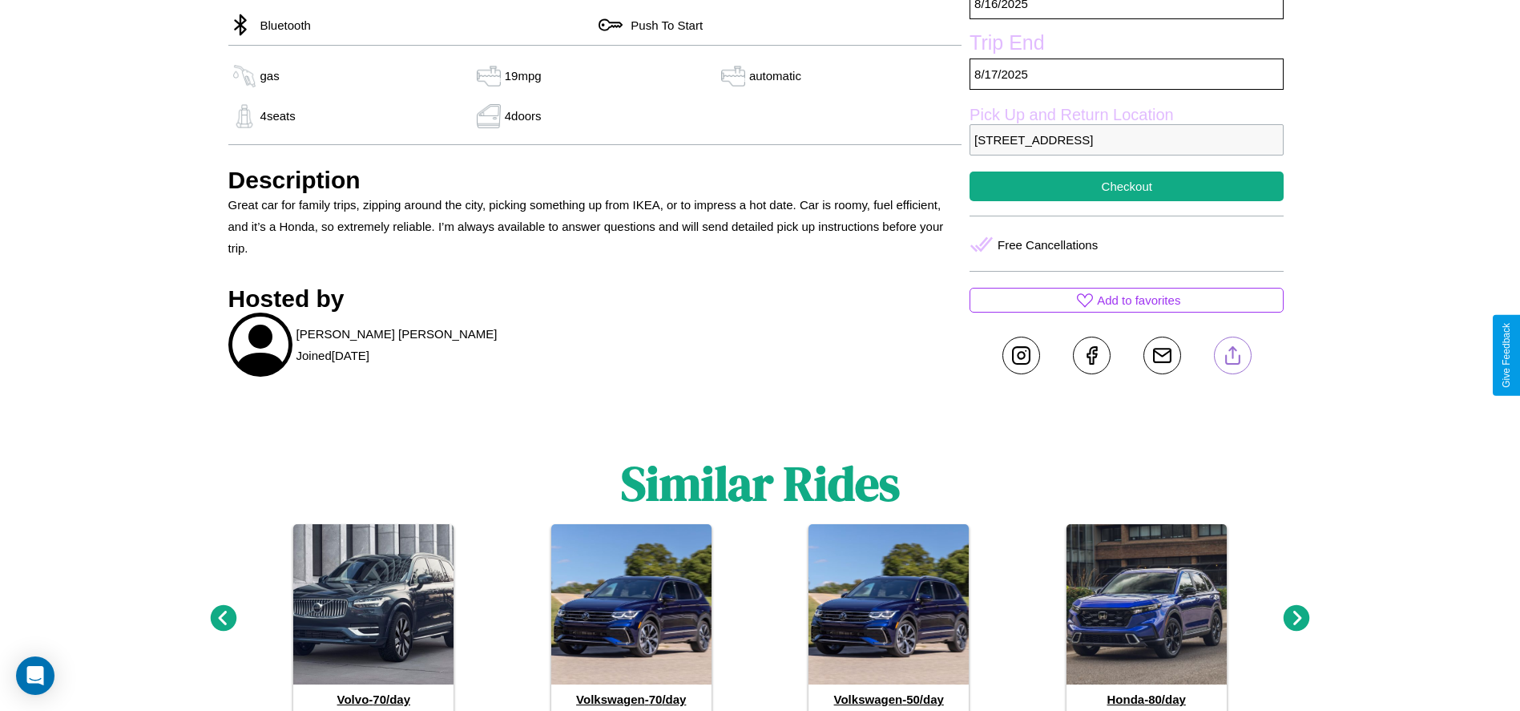
click at [1232, 355] on line at bounding box center [1232, 352] width 0 height 11
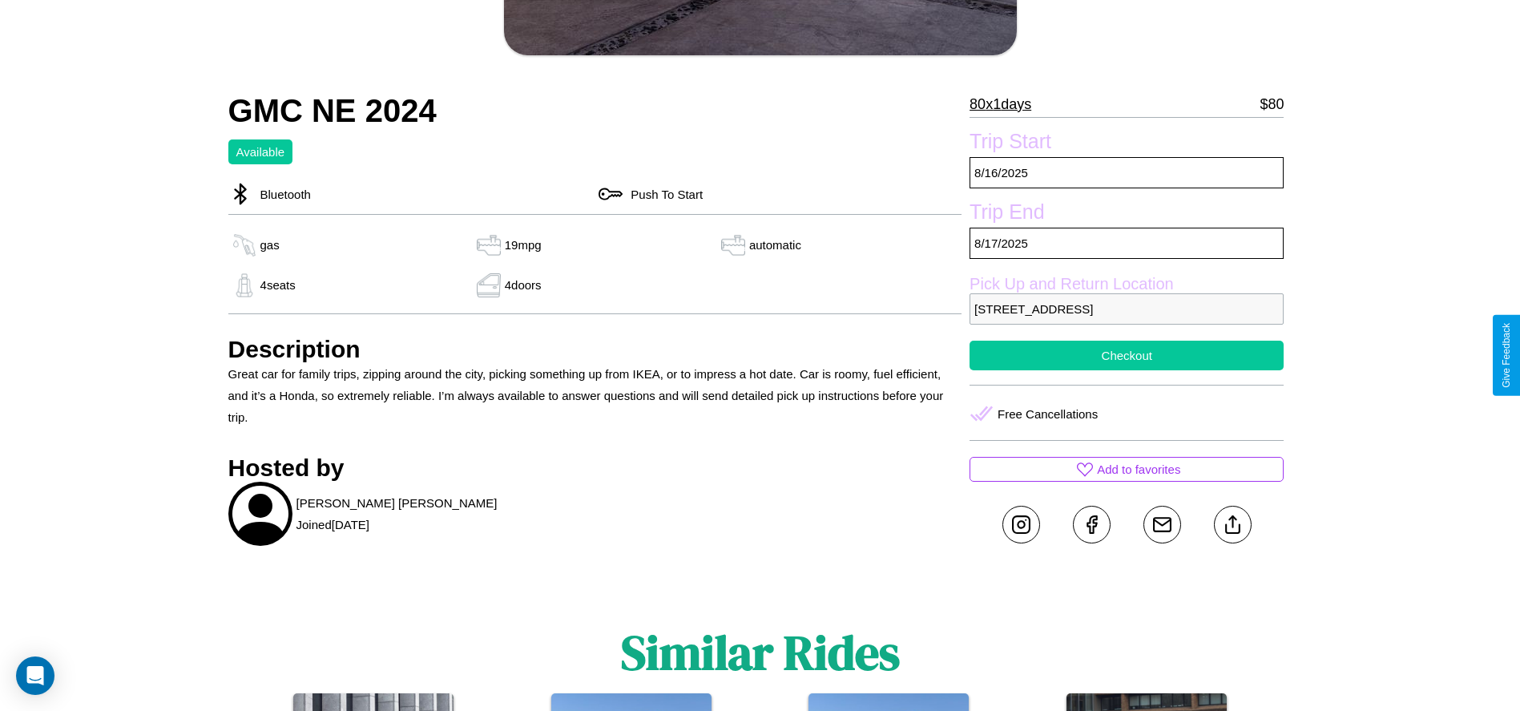
click at [1127, 355] on button "Checkout" at bounding box center [1126, 356] width 314 height 30
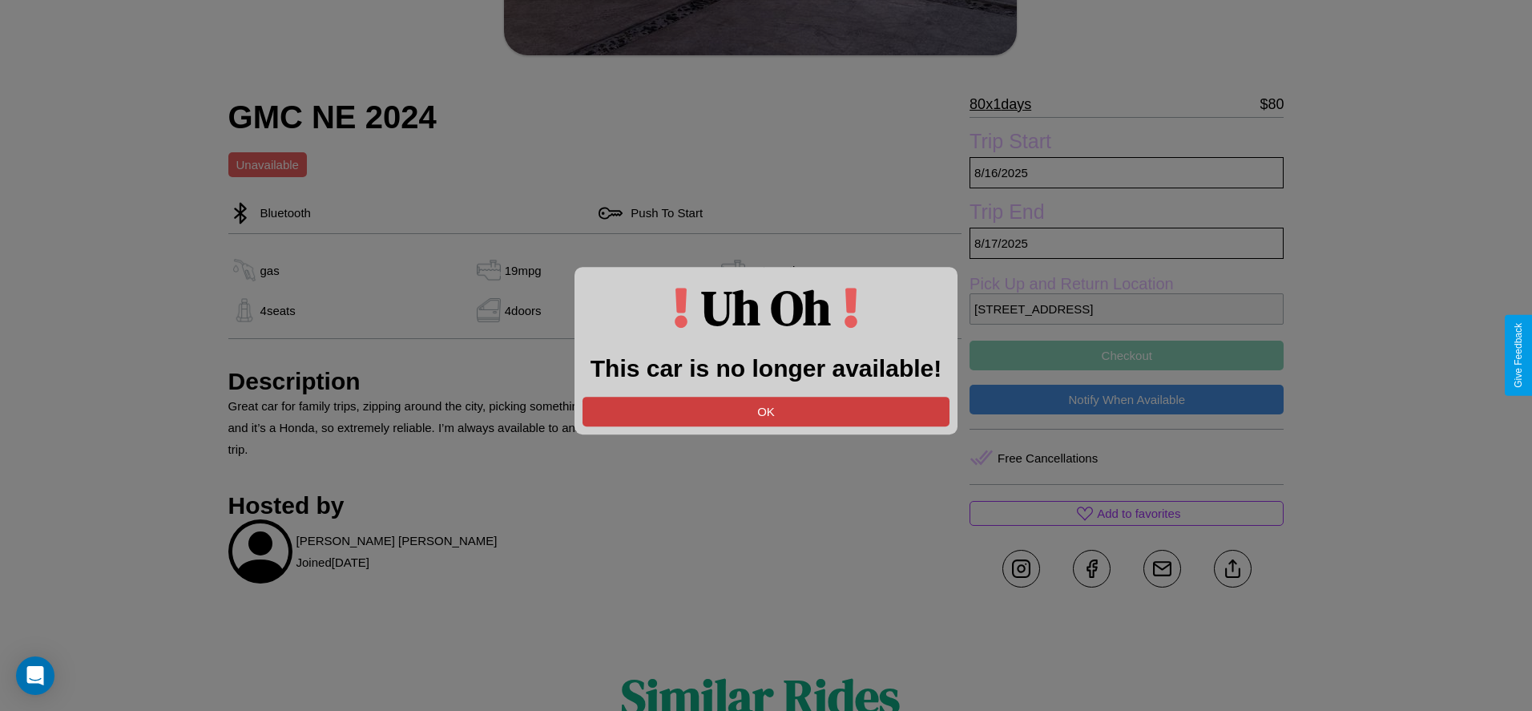
click at [766, 411] on button "OK" at bounding box center [765, 412] width 367 height 30
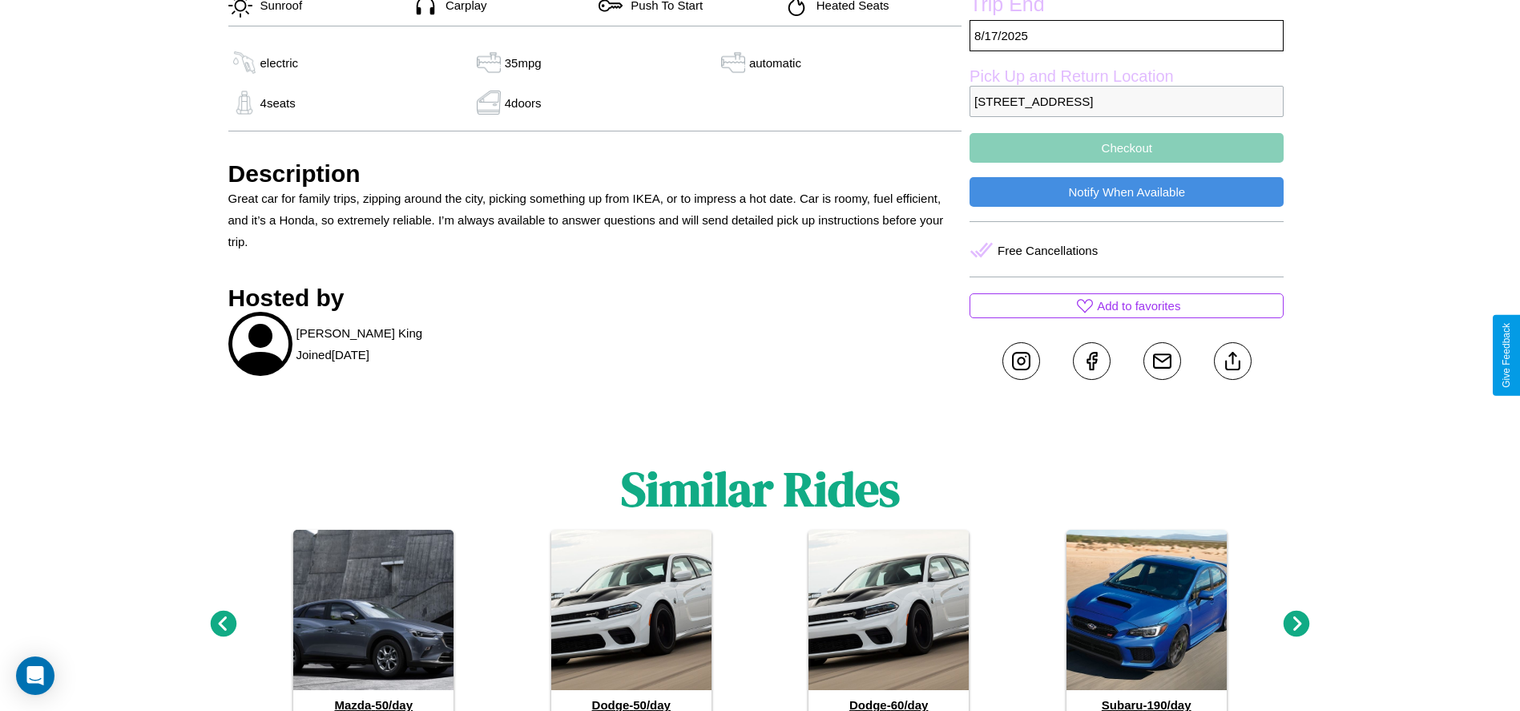
scroll to position [627, 0]
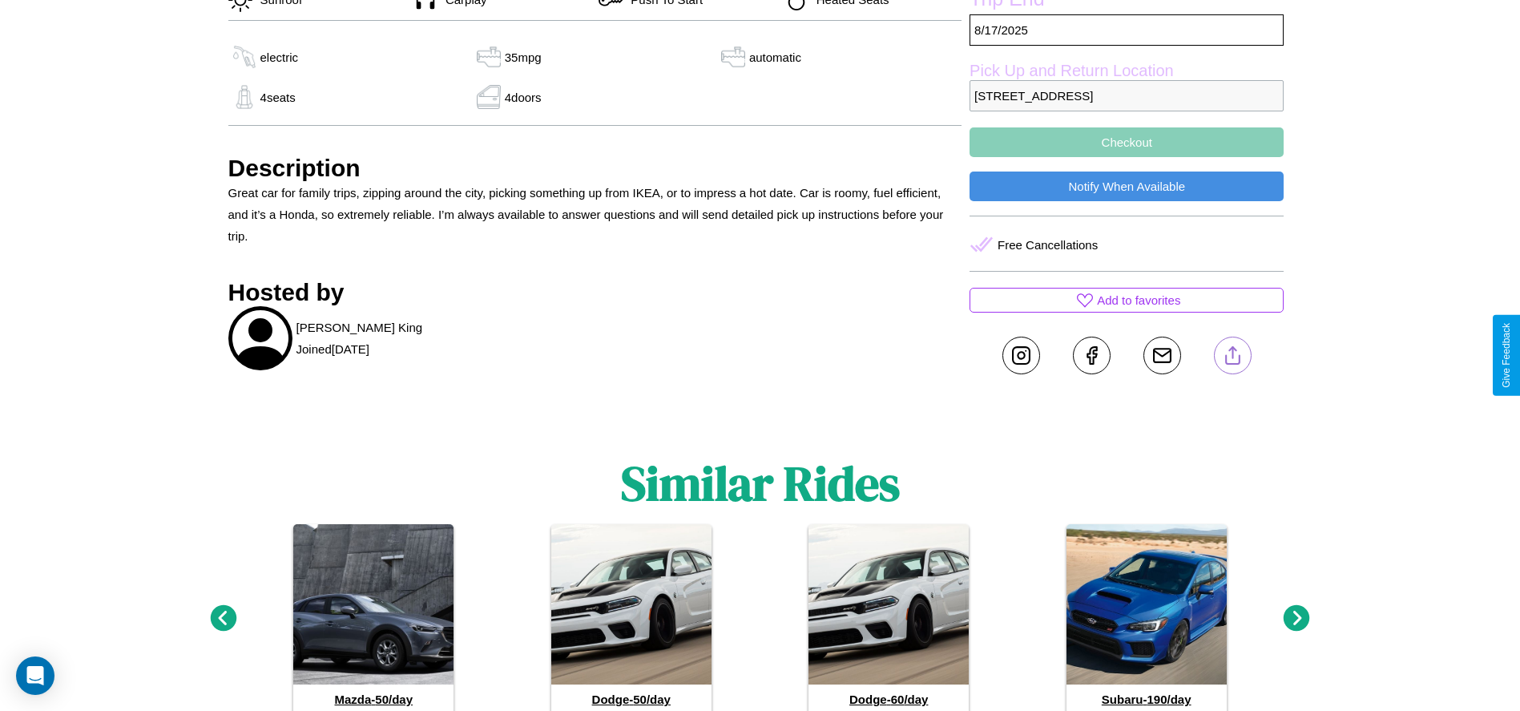
click at [1232, 355] on line at bounding box center [1232, 352] width 0 height 11
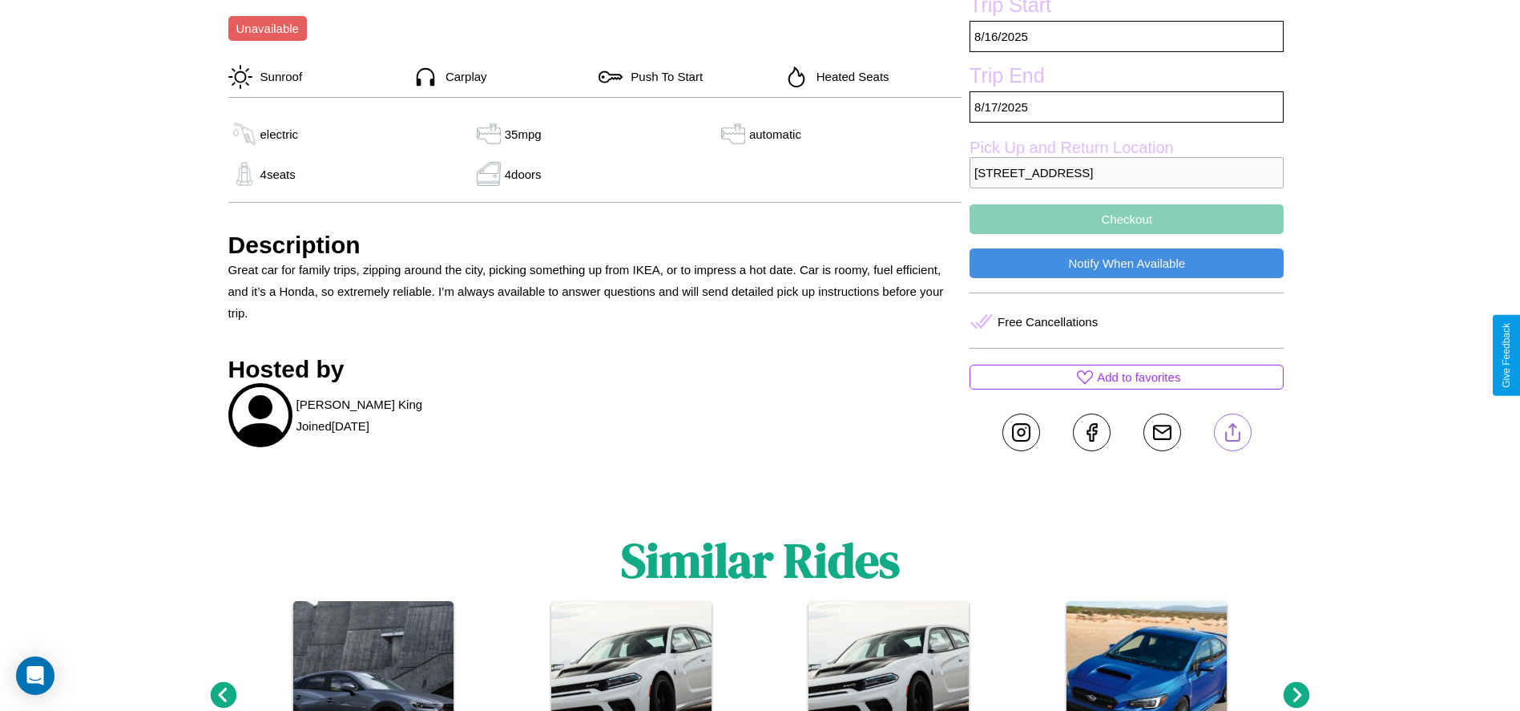
scroll to position [486, 0]
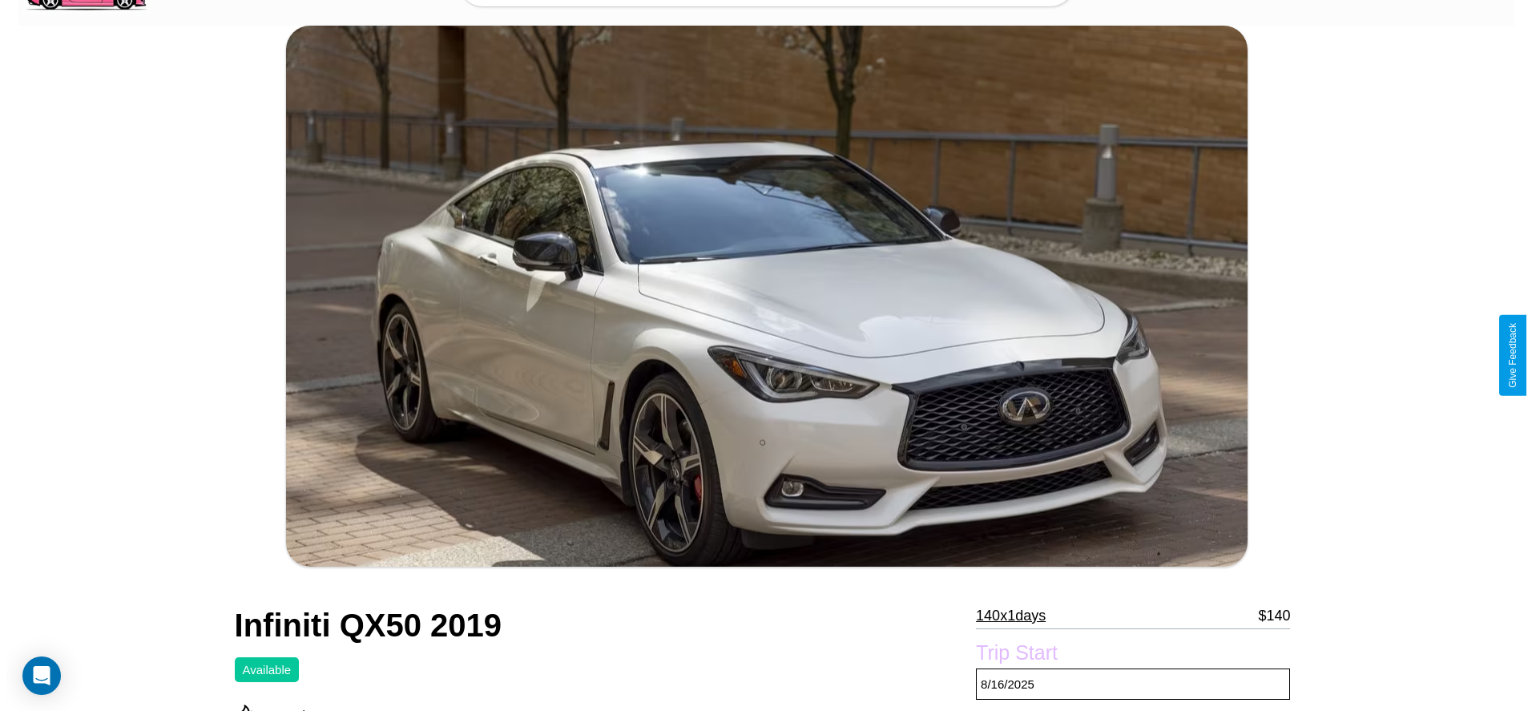
scroll to position [389, 0]
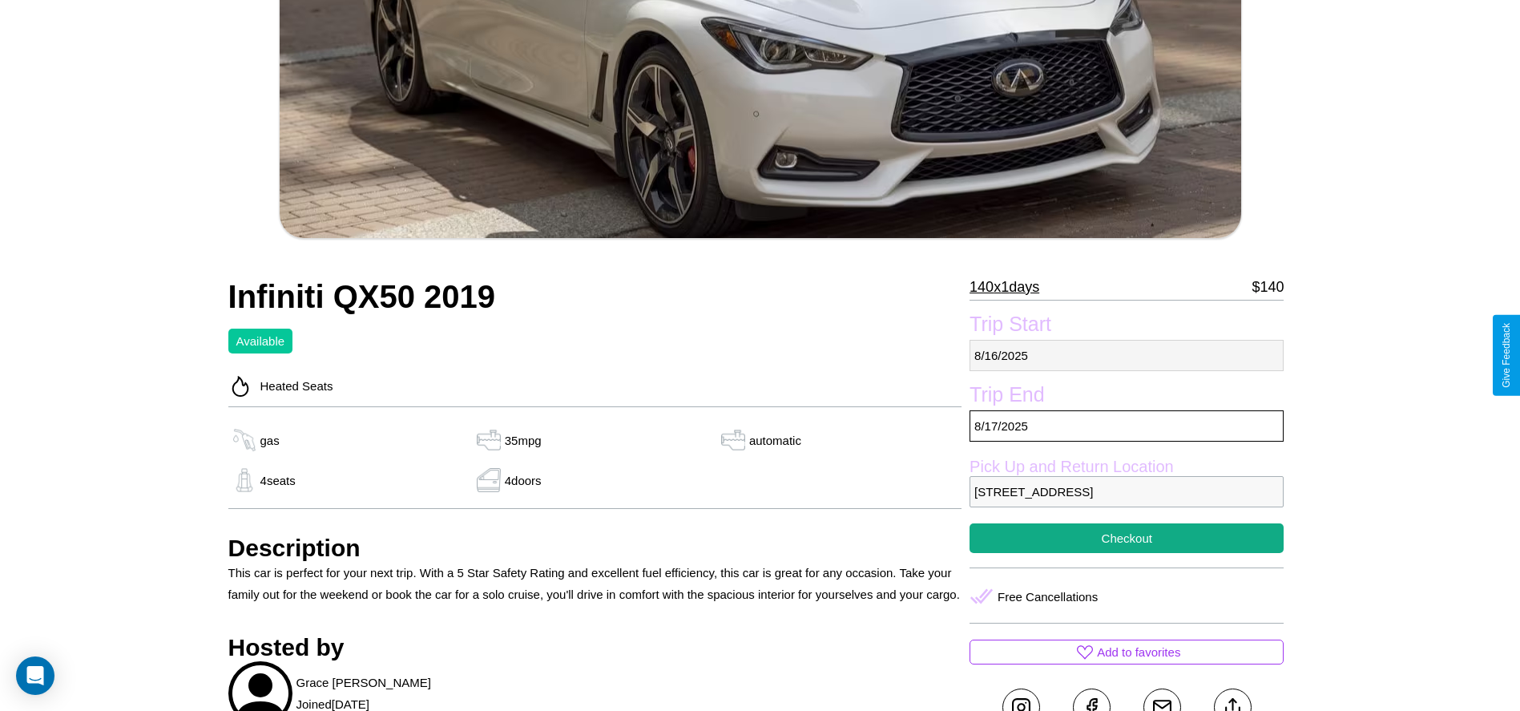
click at [1127, 355] on p "8 / 16 / 2025" at bounding box center [1126, 355] width 314 height 31
select select "*"
select select "****"
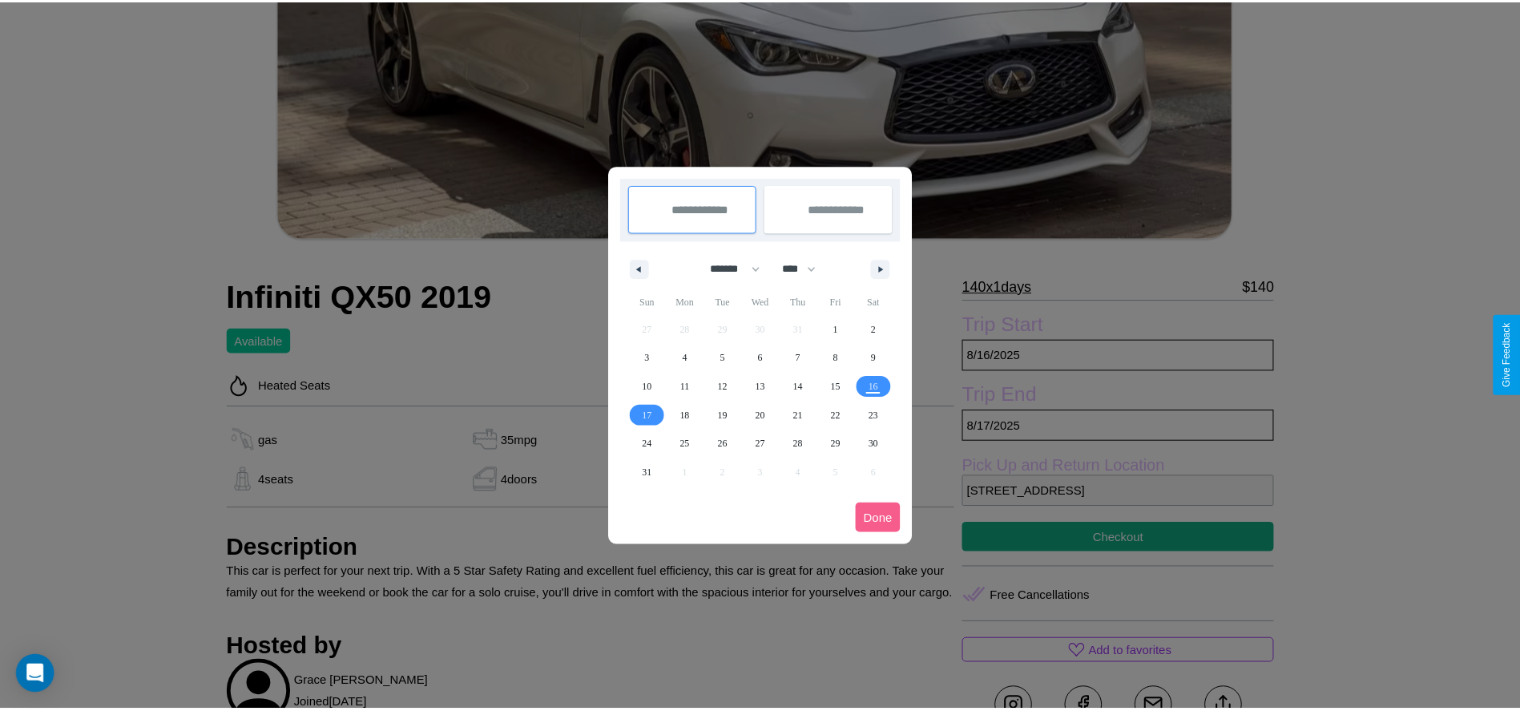
scroll to position [0, 0]
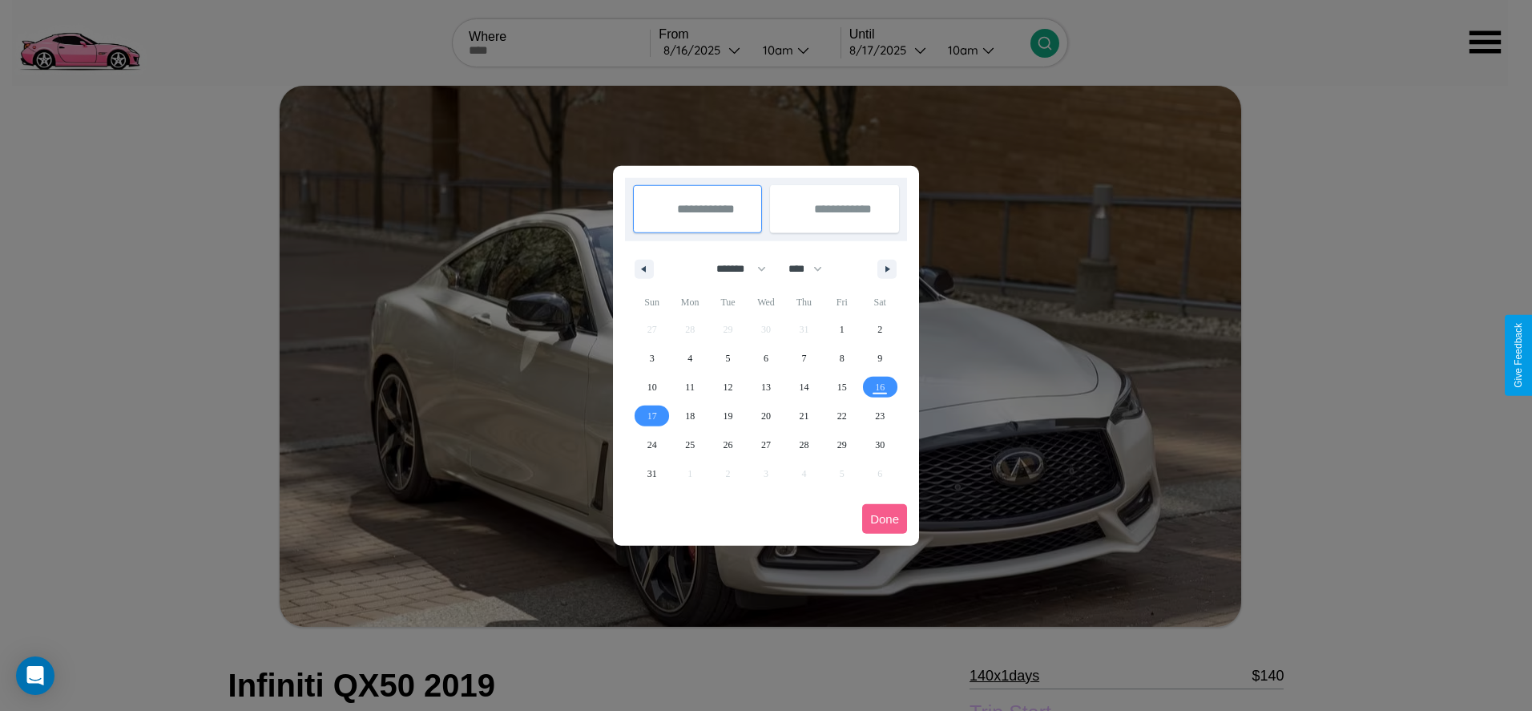
click at [703, 50] on div at bounding box center [766, 355] width 1532 height 711
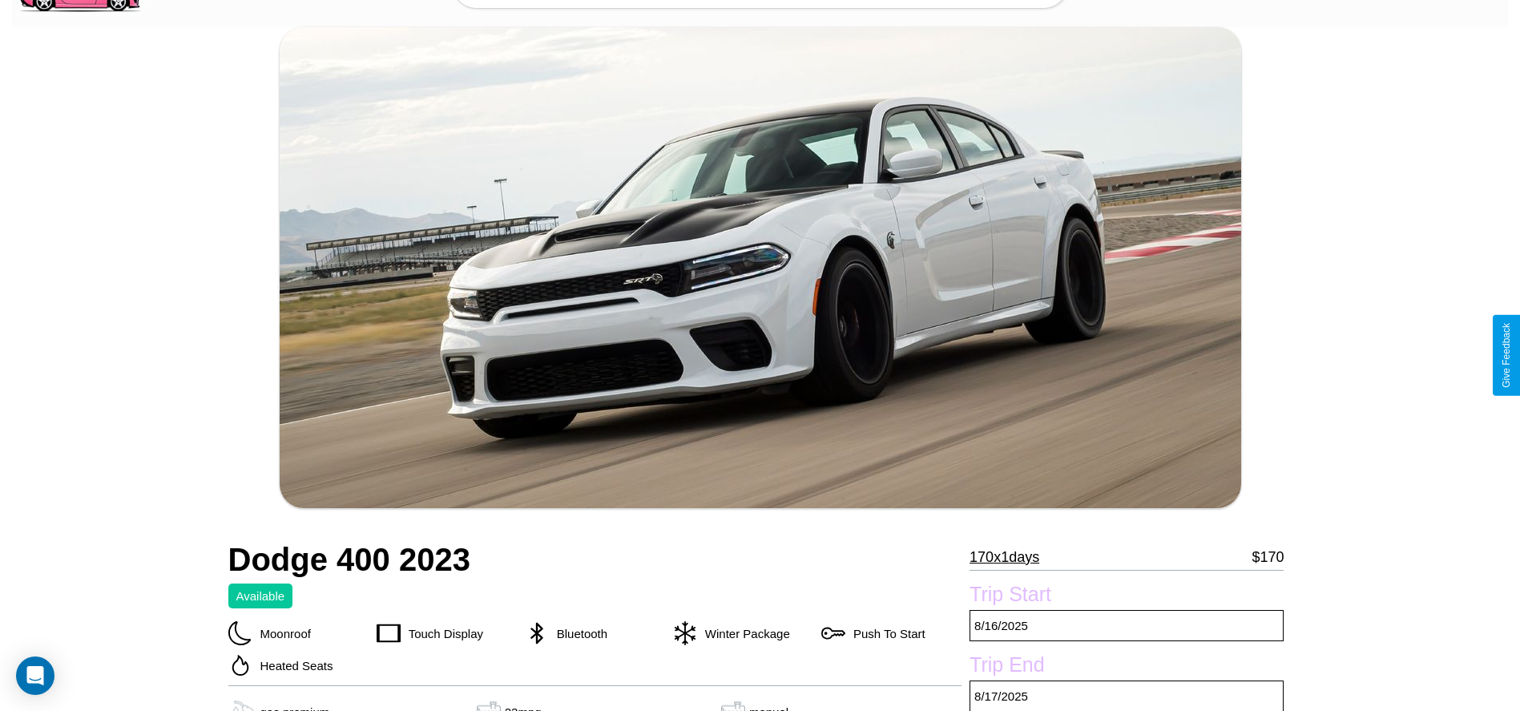
scroll to position [737, 0]
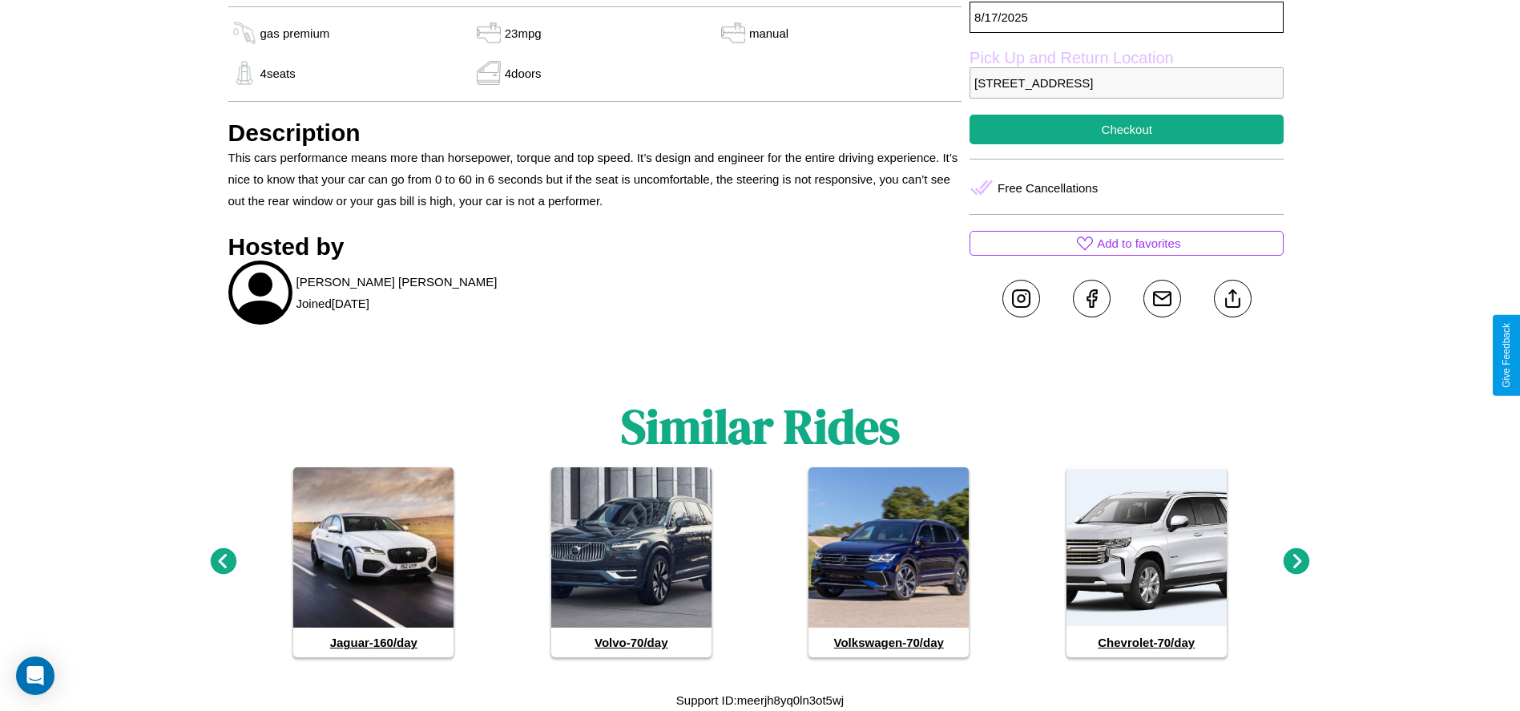
click at [1296, 562] on icon at bounding box center [1297, 561] width 26 height 26
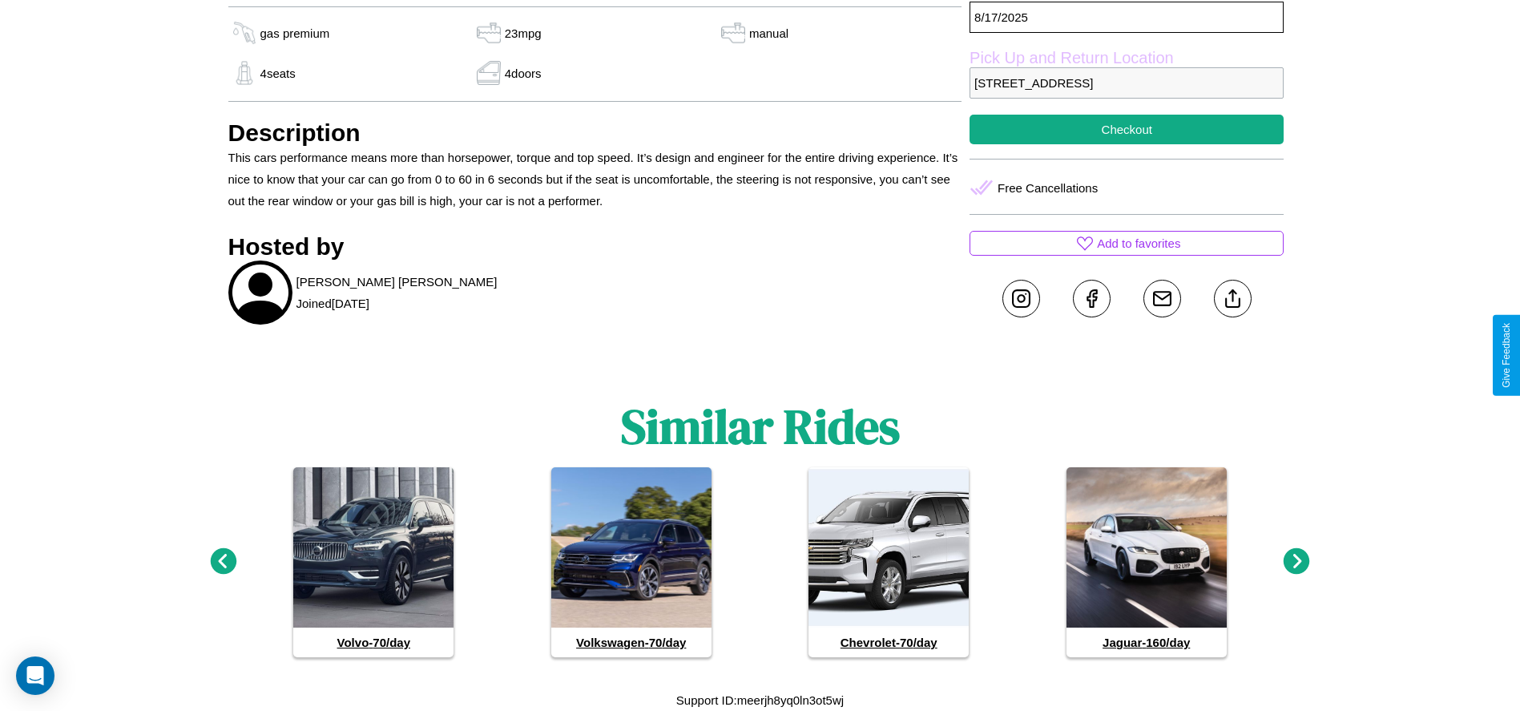
click at [1296, 562] on icon at bounding box center [1297, 561] width 26 height 26
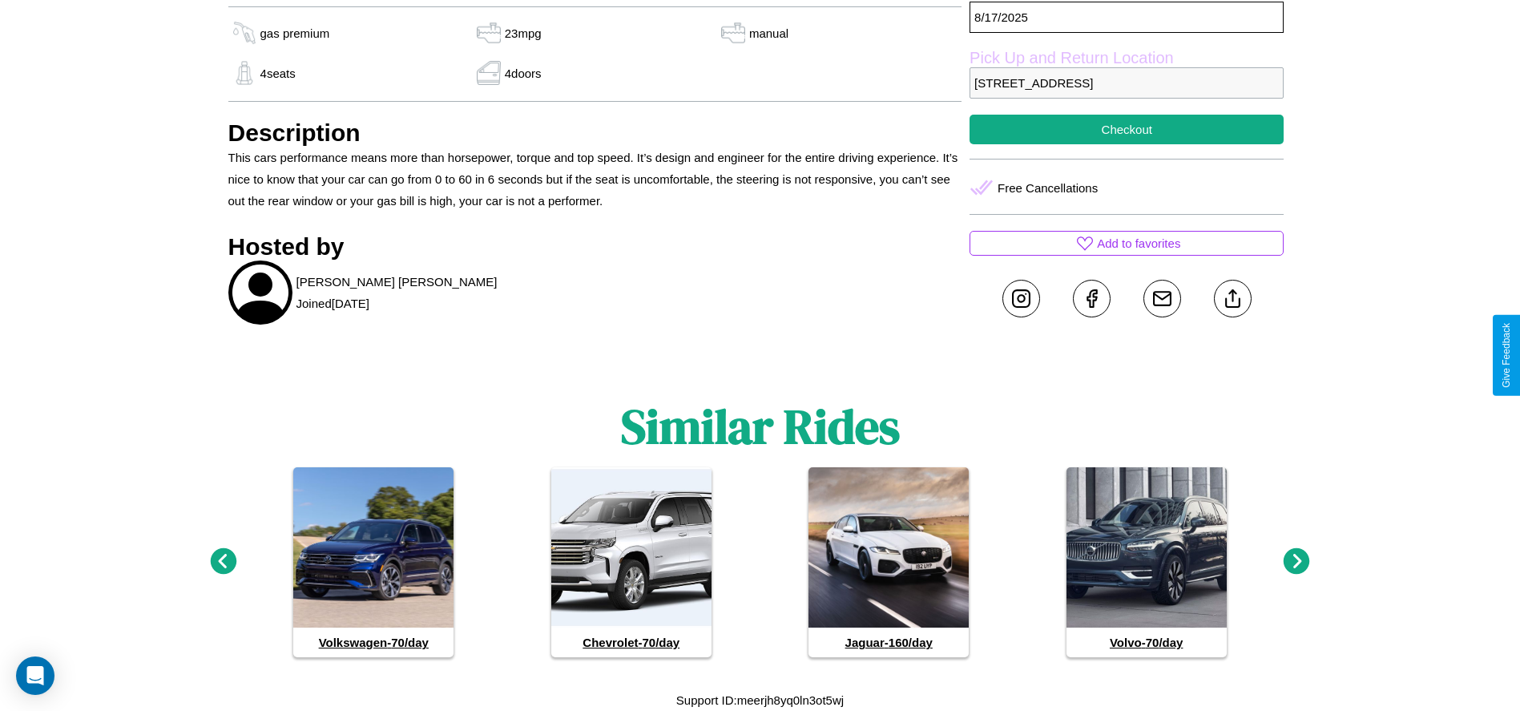
click at [1296, 562] on icon at bounding box center [1297, 561] width 26 height 26
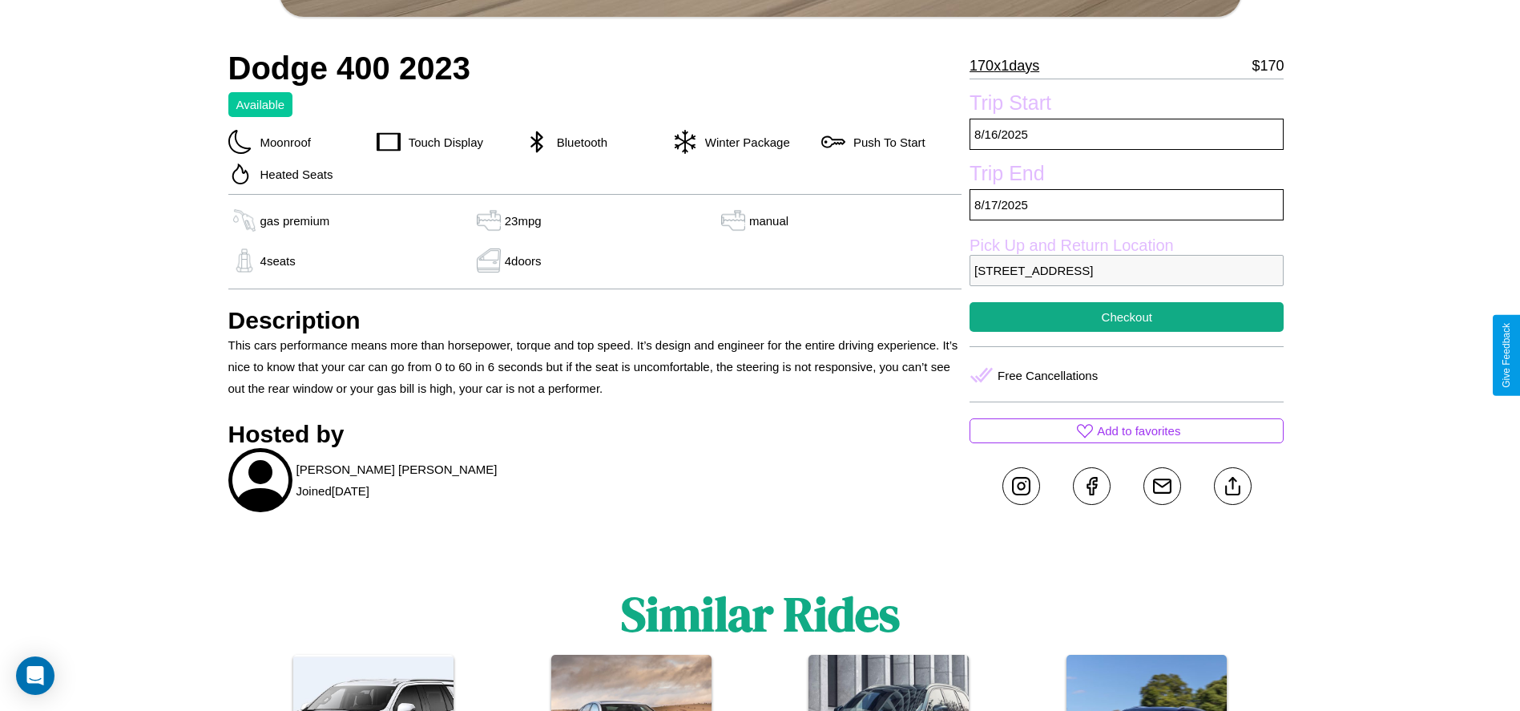
scroll to position [511, 0]
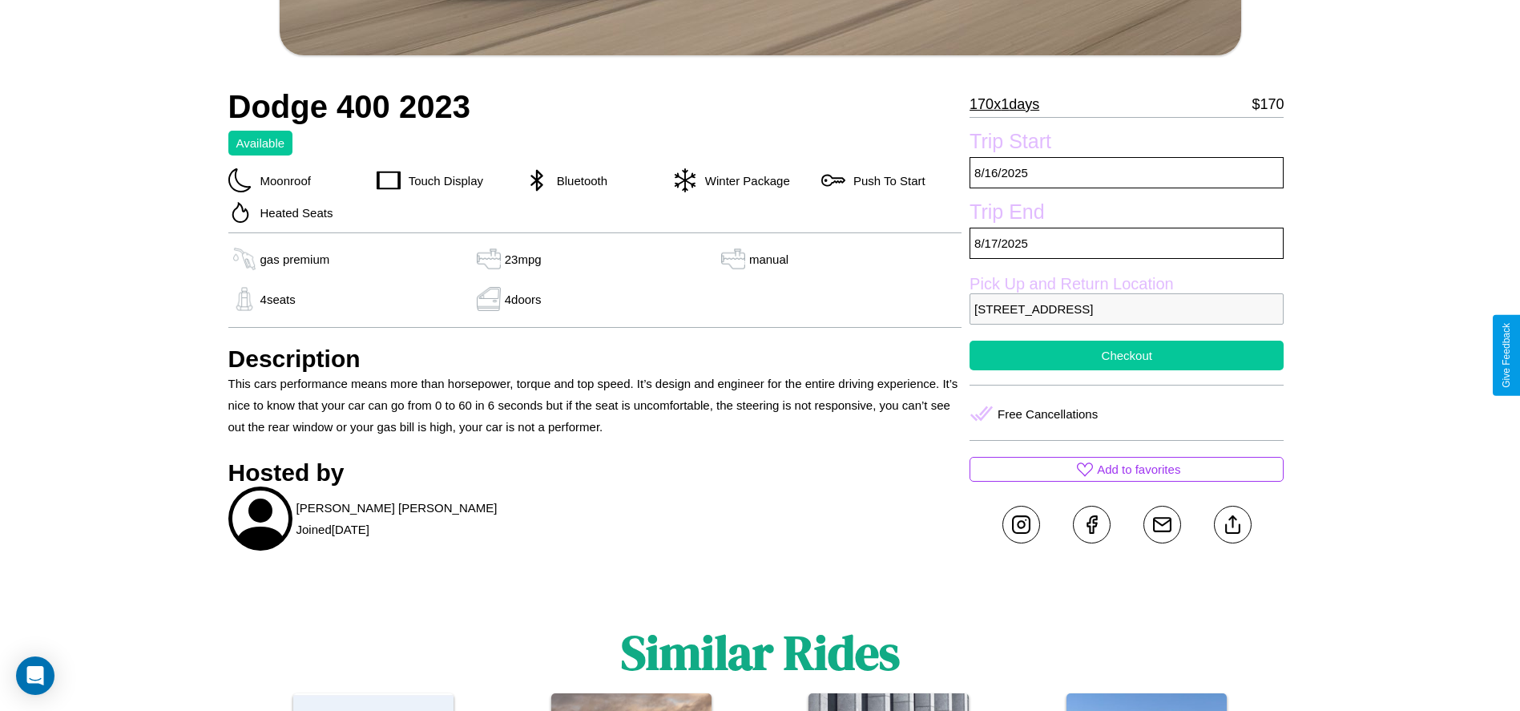
click at [1127, 355] on button "Checkout" at bounding box center [1126, 356] width 314 height 30
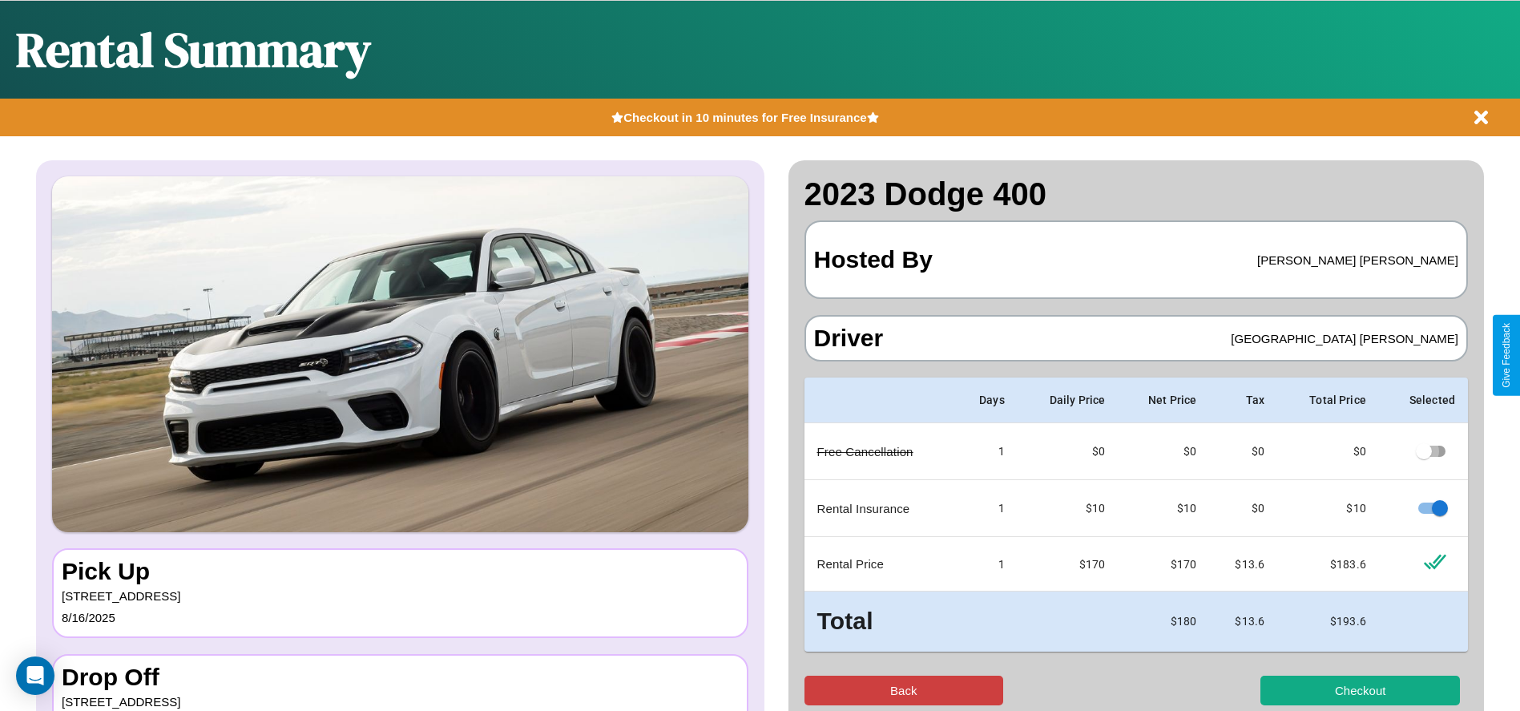
click at [903, 690] on button "Back" at bounding box center [904, 690] width 200 height 30
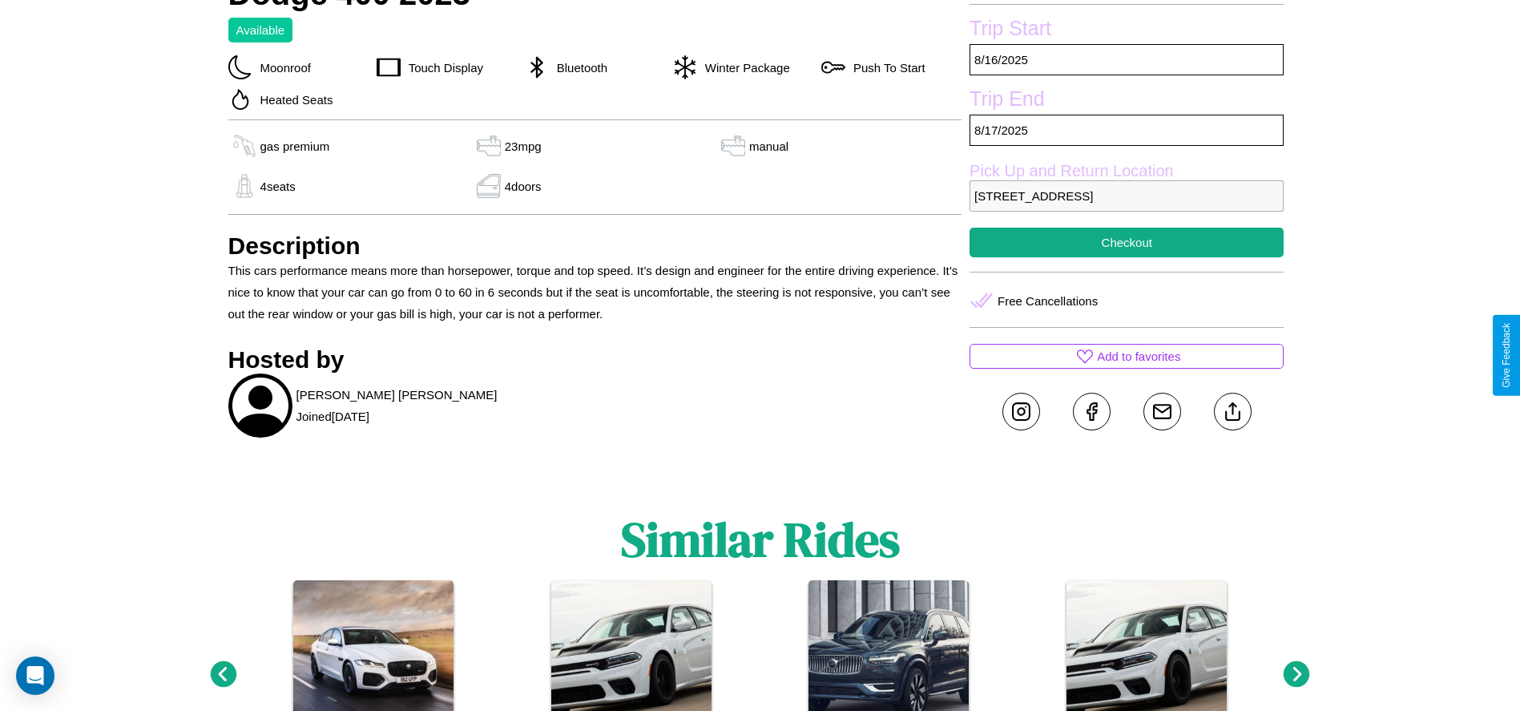
scroll to position [625, 0]
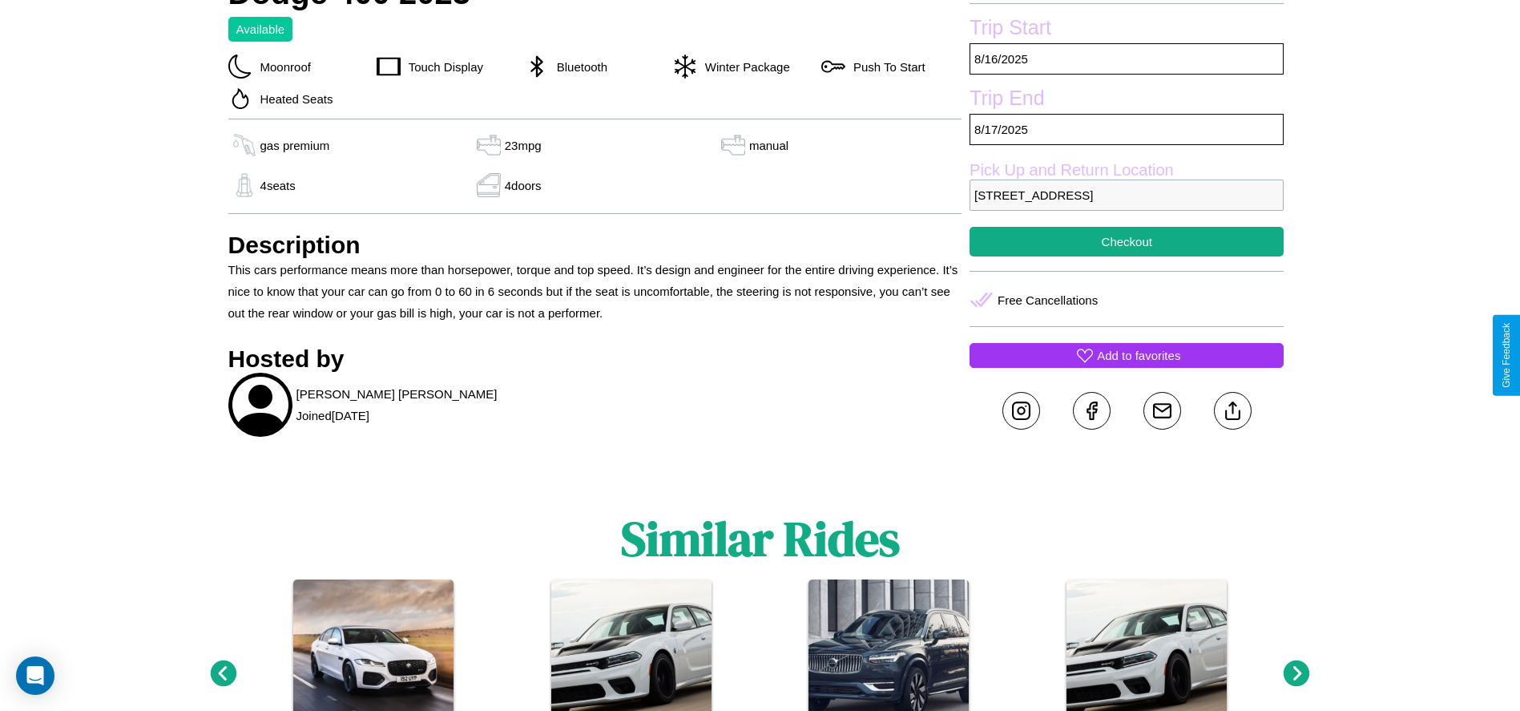
click at [1127, 355] on p "Add to favorites" at bounding box center [1138, 356] width 83 height 22
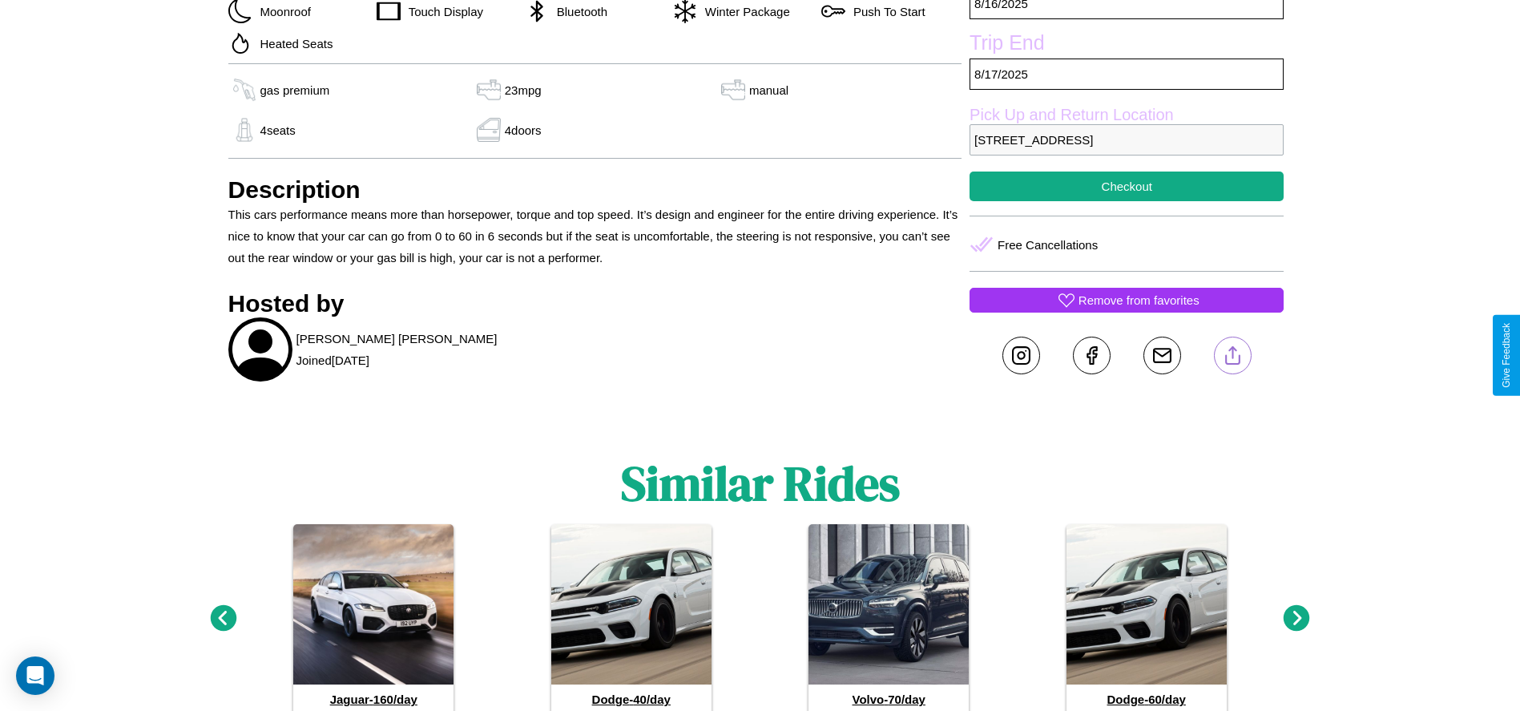
click at [1232, 355] on line at bounding box center [1232, 352] width 0 height 11
